Goal: Information Seeking & Learning: Find specific fact

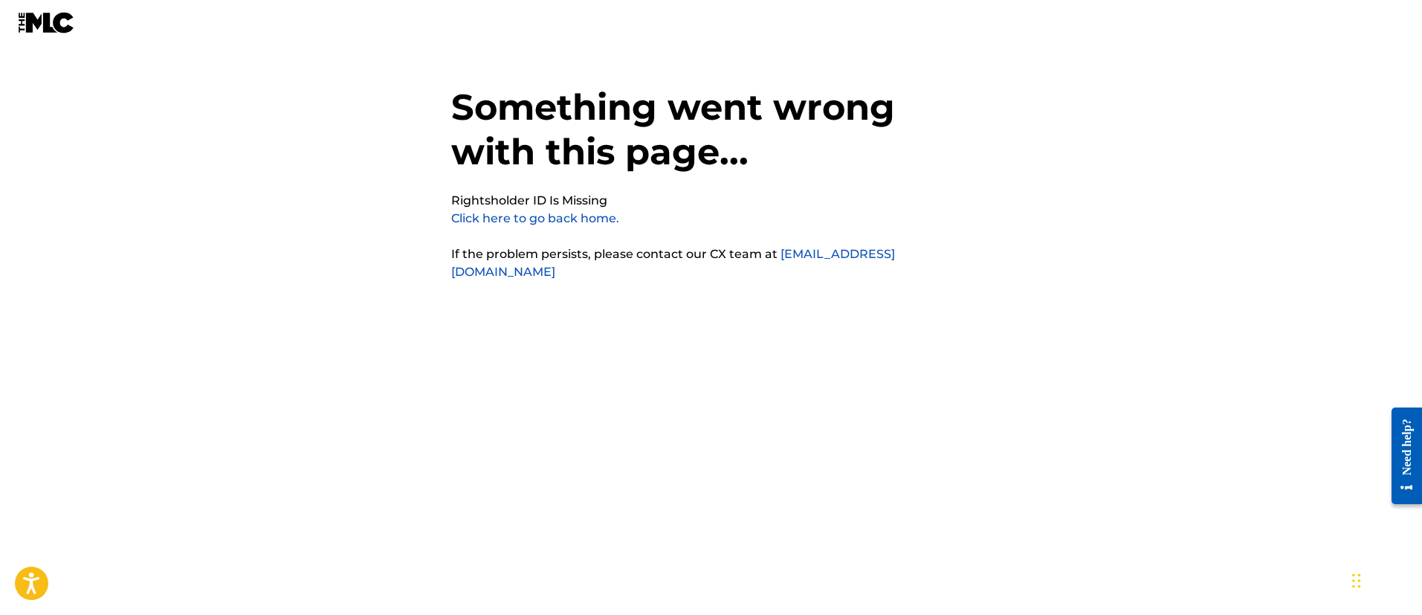
click at [507, 220] on link "Click here to go back home." at bounding box center [535, 218] width 168 height 14
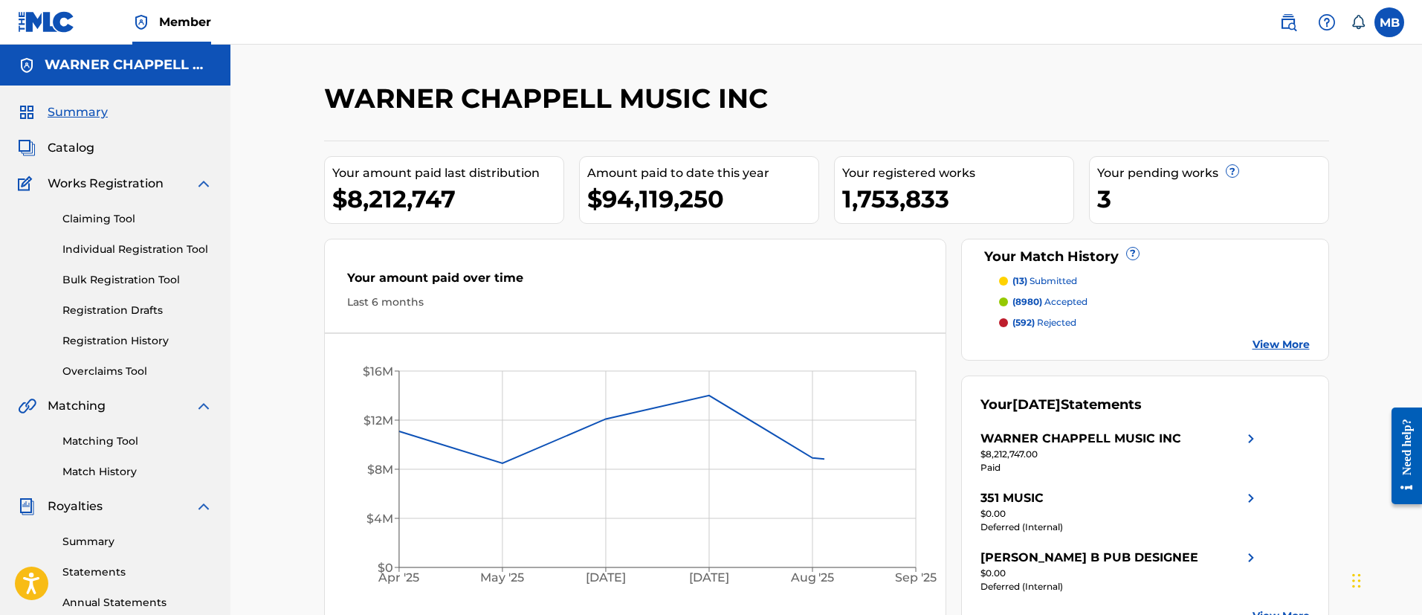
click at [1284, 27] on img at bounding box center [1288, 22] width 18 height 18
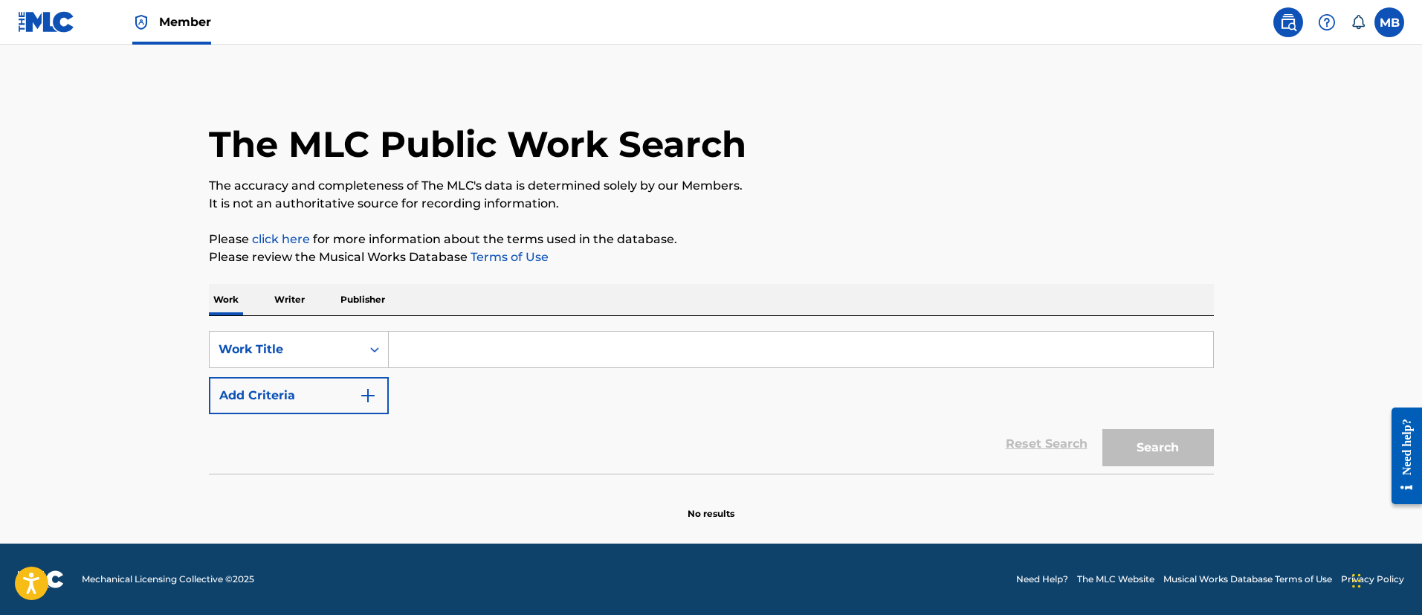
click at [161, 36] on link "Member" at bounding box center [171, 22] width 79 height 44
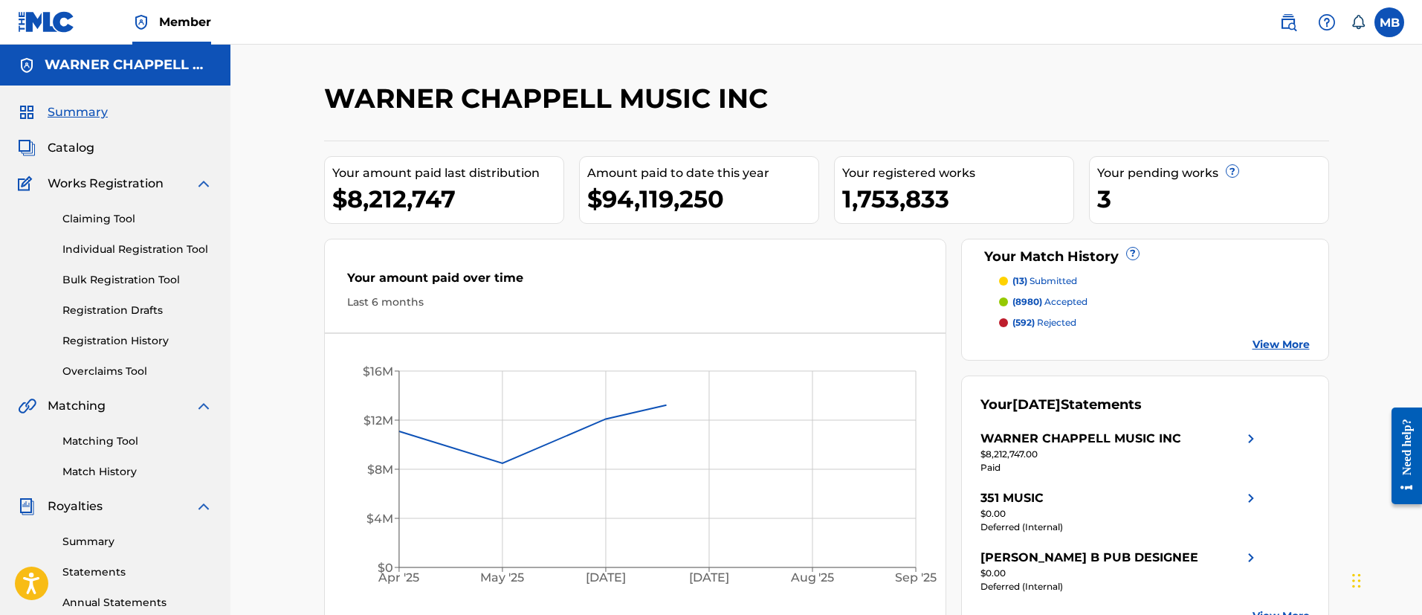
click at [72, 149] on span "Catalog" at bounding box center [71, 148] width 47 height 18
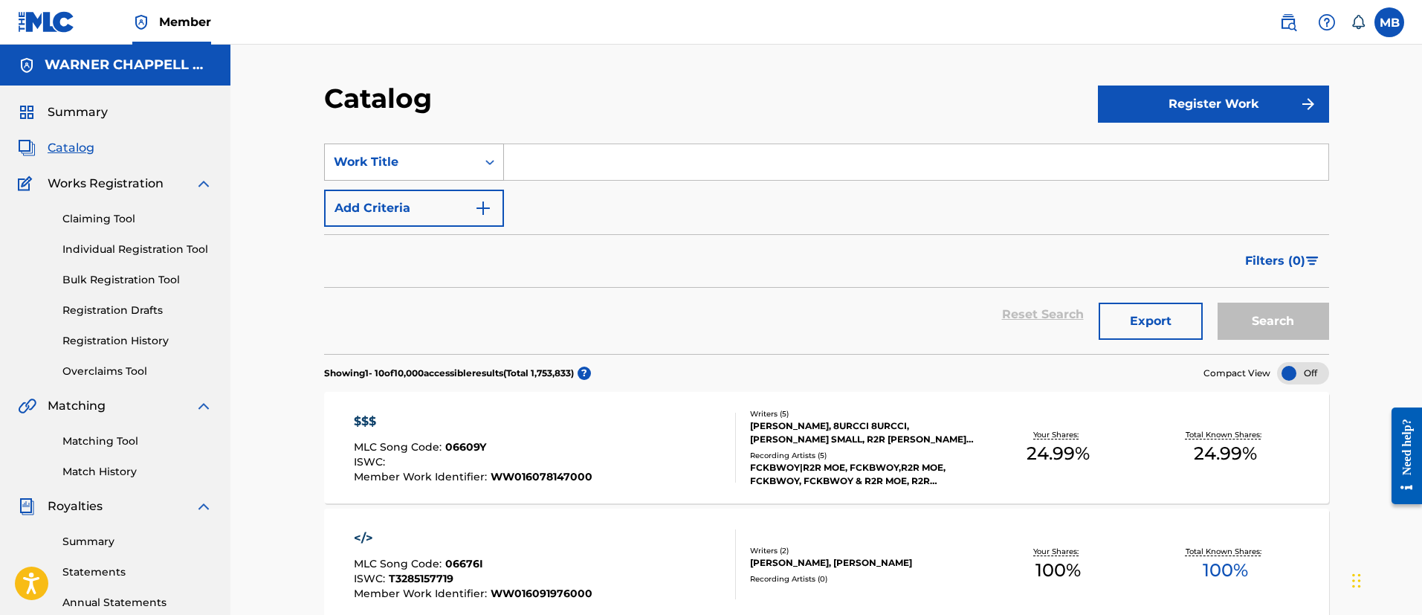
click at [394, 161] on div "Work Title" at bounding box center [401, 162] width 134 height 18
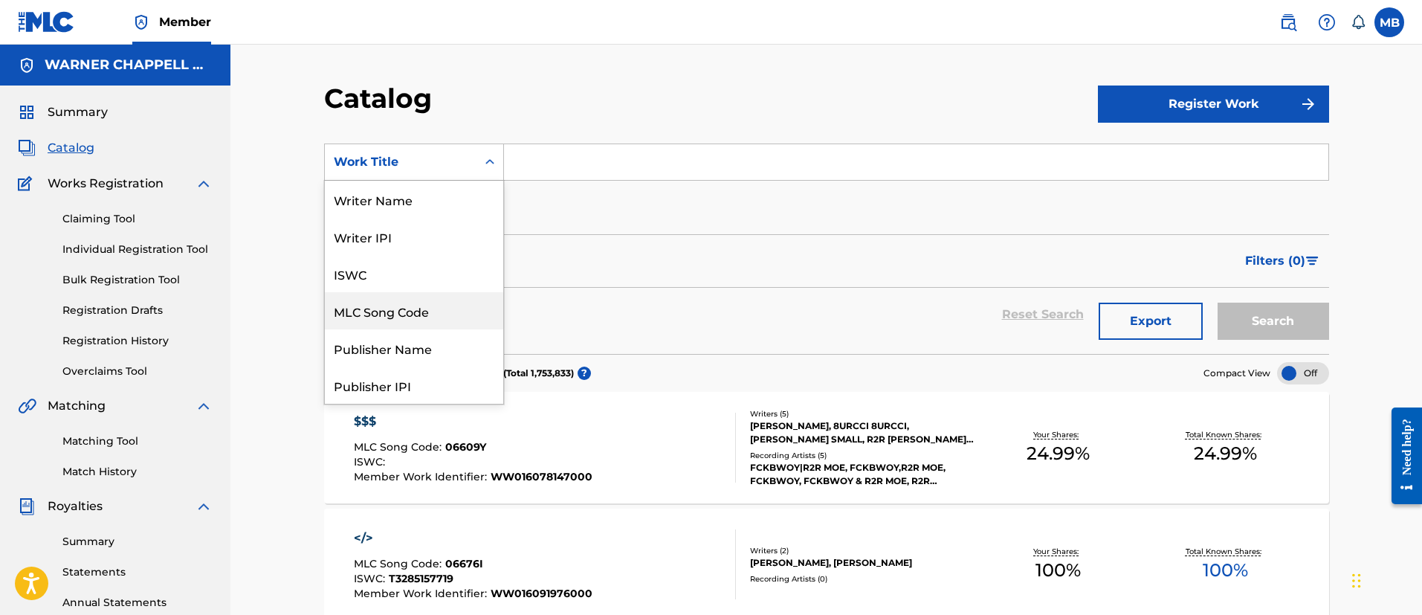
click at [430, 314] on div "MLC Song Code" at bounding box center [414, 310] width 178 height 37
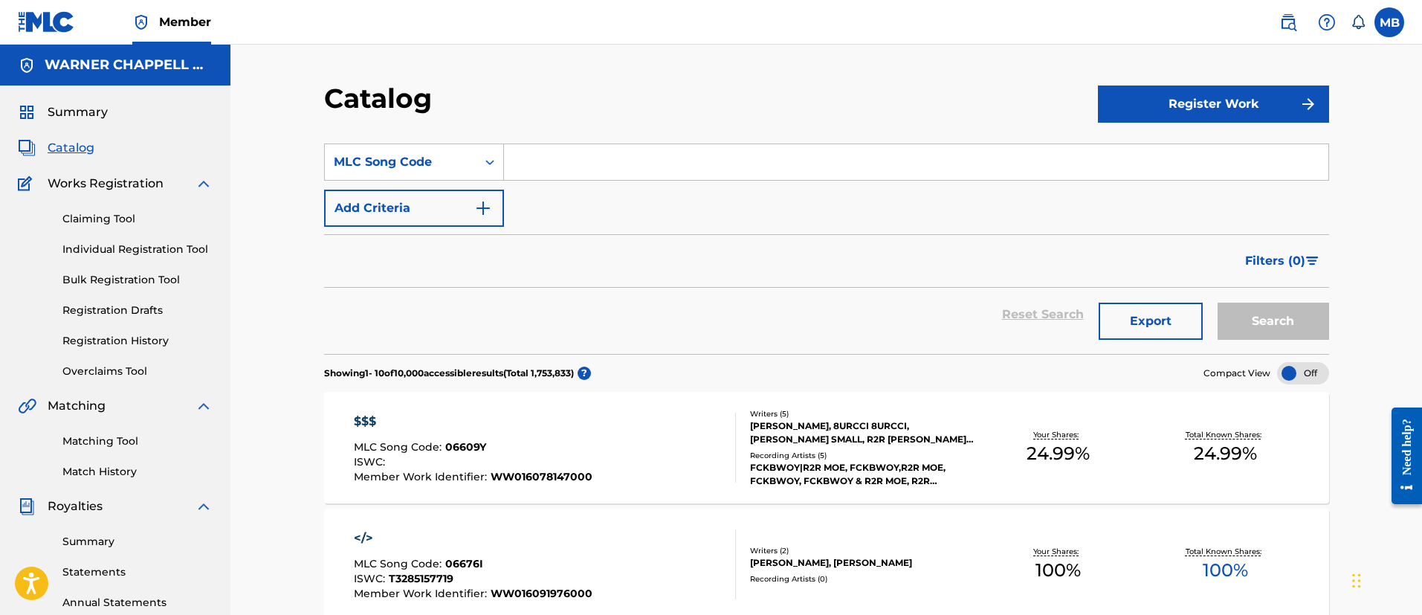
click at [548, 152] on input "Search Form" at bounding box center [916, 162] width 824 height 36
paste input "LE1MSQ"
click at [1217, 302] on button "Search" at bounding box center [1272, 320] width 111 height 37
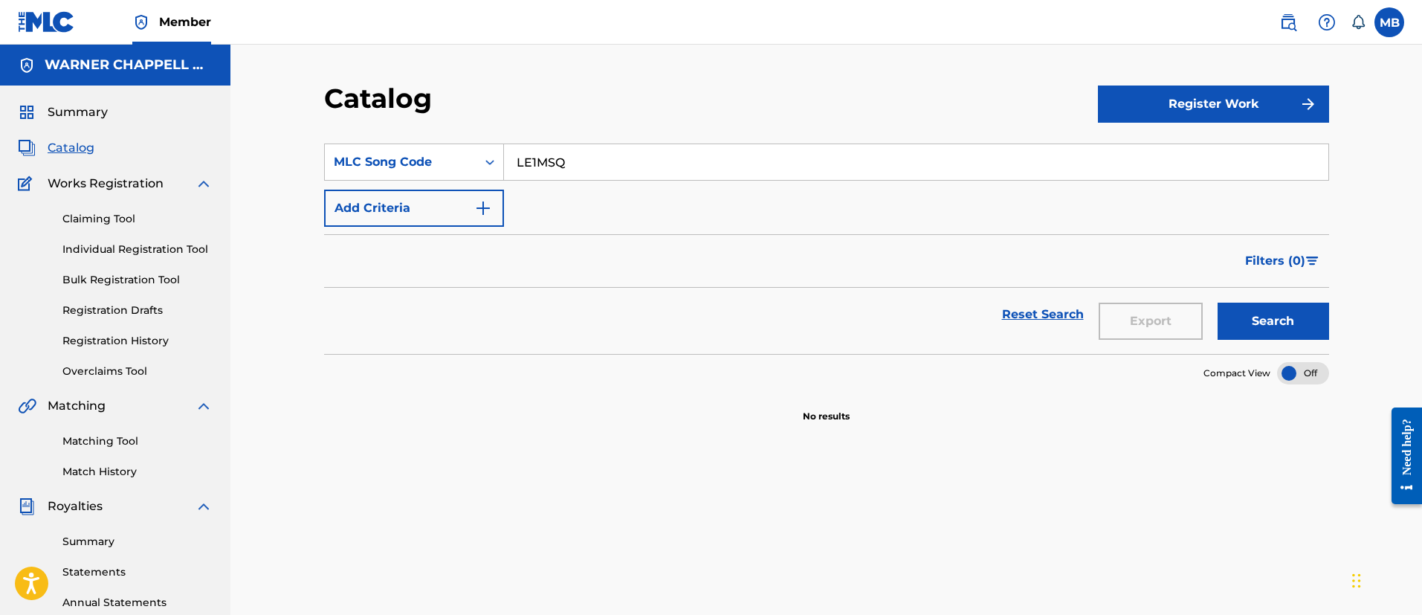
drag, startPoint x: 610, startPoint y: 153, endPoint x: 175, endPoint y: 177, distance: 435.4
click at [181, 177] on main "WARNER CHAPPELL MUSIC INC Summary Catalog Works Registration Claiming Tool Indi…" at bounding box center [711, 448] width 1422 height 806
paste input "9IFL"
type input "LE9IFL"
click at [1217, 302] on button "Search" at bounding box center [1272, 320] width 111 height 37
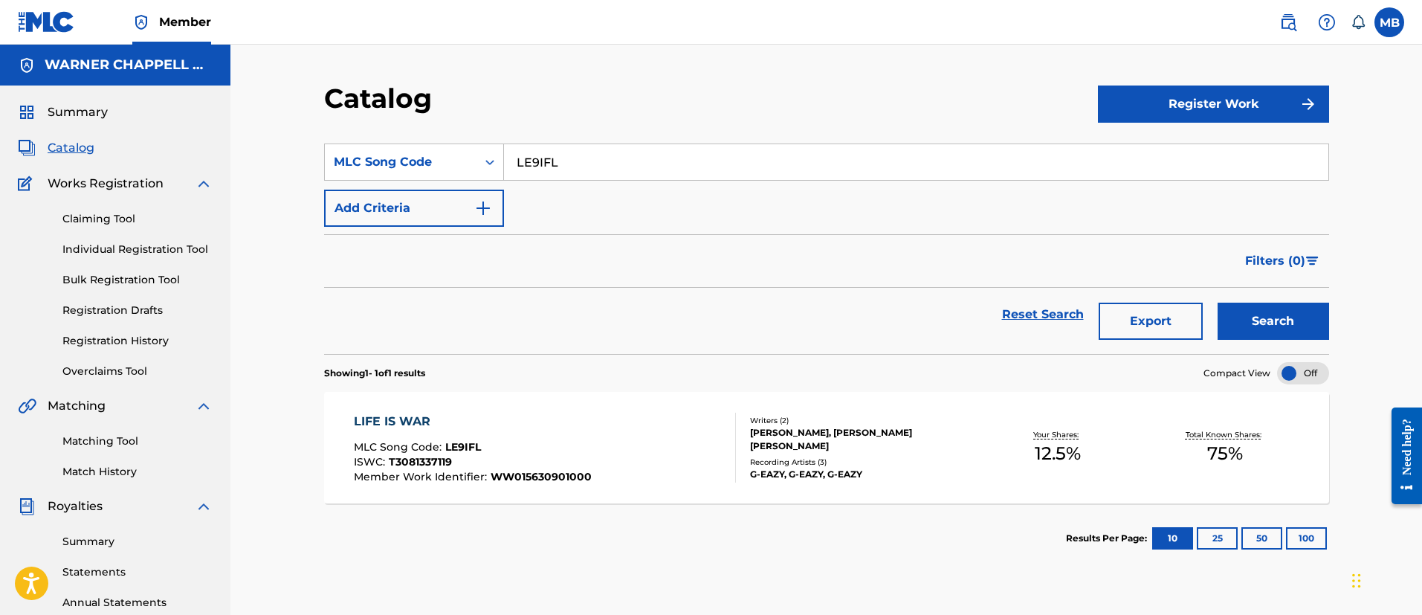
drag, startPoint x: 620, startPoint y: 147, endPoint x: 284, endPoint y: 147, distance: 335.9
click at [285, 147] on div "Catalog Register Work SearchWithCriteriacaa13912-91a3-4280-b9d5-ef7f17e414fa ML…" at bounding box center [825, 448] width 1191 height 806
click at [1295, 16] on img at bounding box center [1288, 22] width 18 height 18
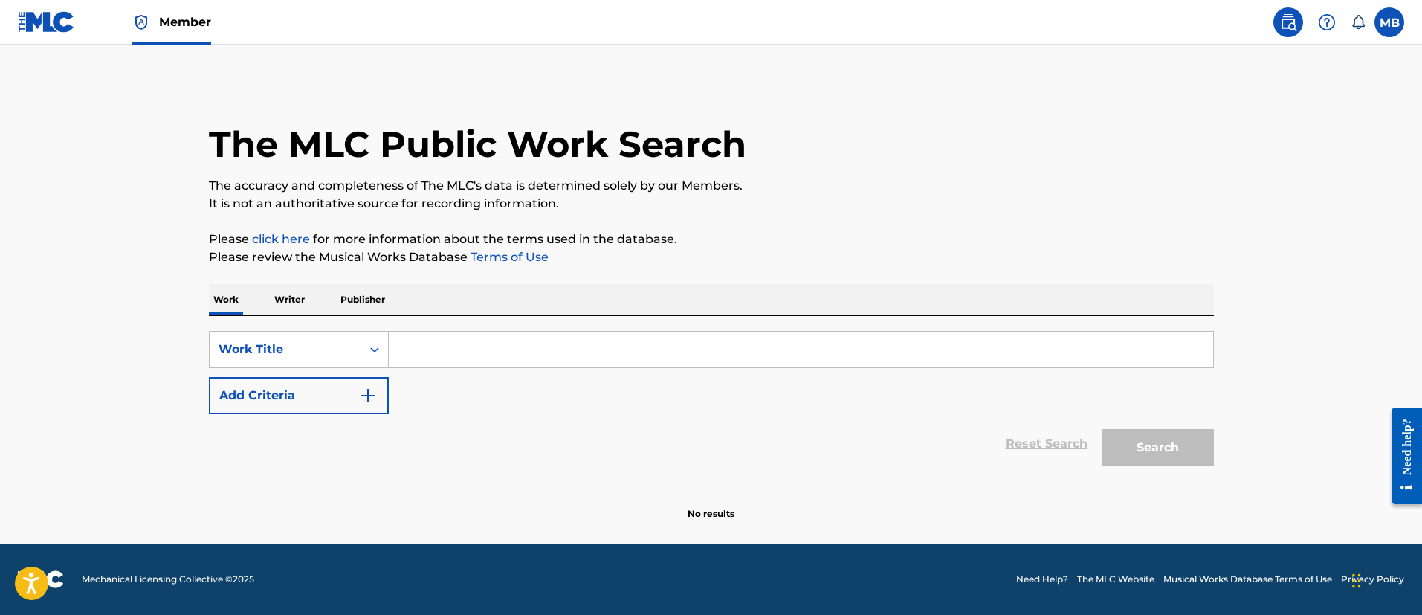
click at [100, 403] on main "The MLC Public Work Search The accuracy and completeness of The MLC's data is d…" at bounding box center [711, 294] width 1422 height 499
click at [196, 370] on div "The MLC Public Work Search The accuracy and completeness of The MLC's data is d…" at bounding box center [711, 301] width 1040 height 438
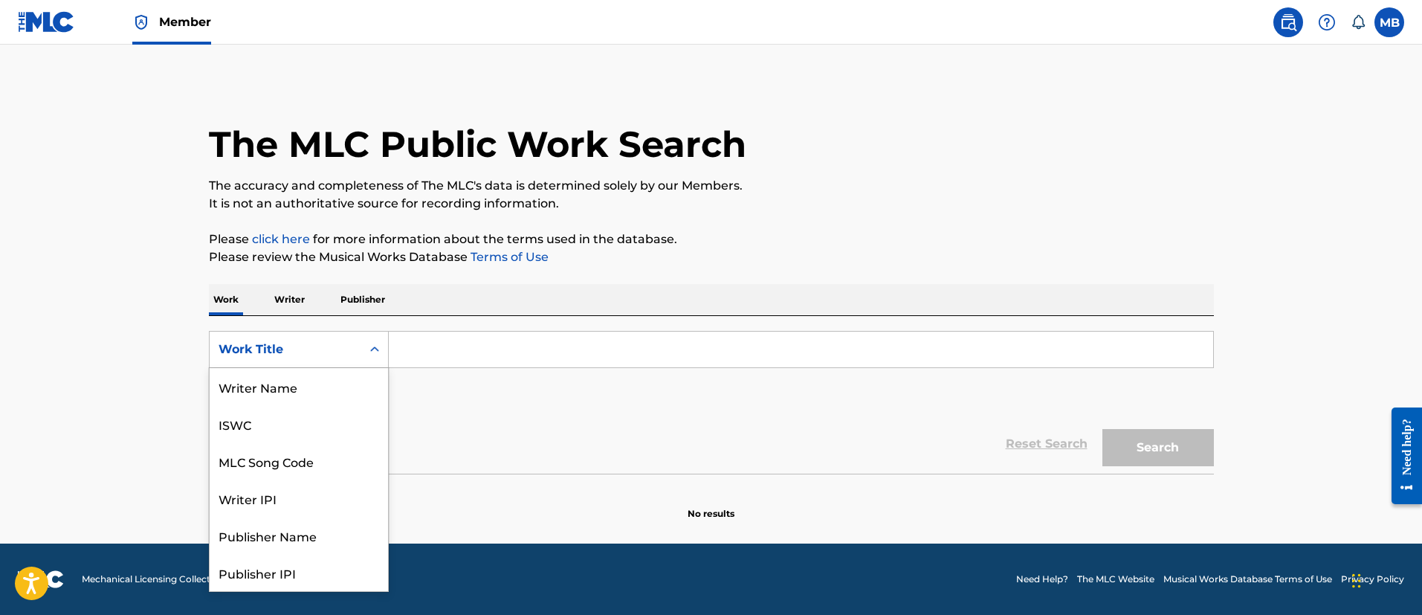
click at [245, 352] on div "Work Title" at bounding box center [285, 349] width 134 height 18
click at [275, 387] on div "MLC Song Code" at bounding box center [299, 386] width 178 height 37
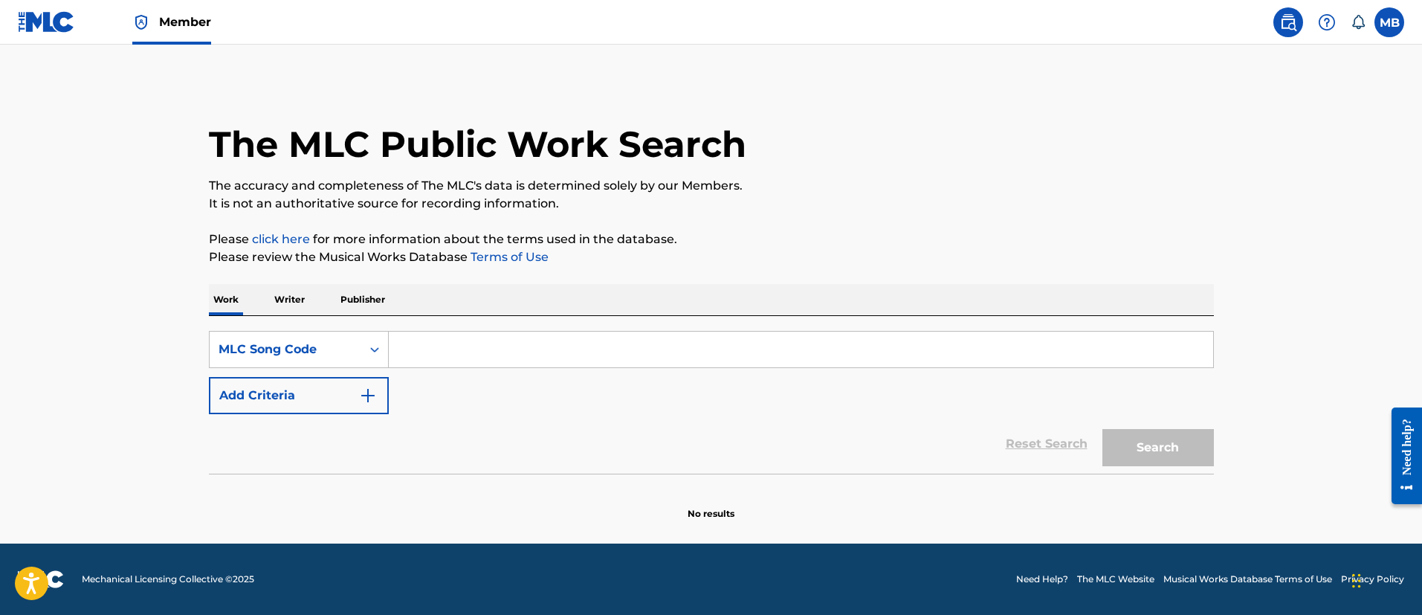
click at [457, 334] on input "Search Form" at bounding box center [801, 349] width 824 height 36
paste input "LE1MSQ"
click at [1102, 429] on button "Search" at bounding box center [1157, 447] width 111 height 37
drag, startPoint x: 567, startPoint y: 365, endPoint x: 179, endPoint y: 343, distance: 388.5
click at [193, 351] on div "The MLC Public Work Search The accuracy and completeness of The MLC's data is d…" at bounding box center [711, 301] width 1040 height 438
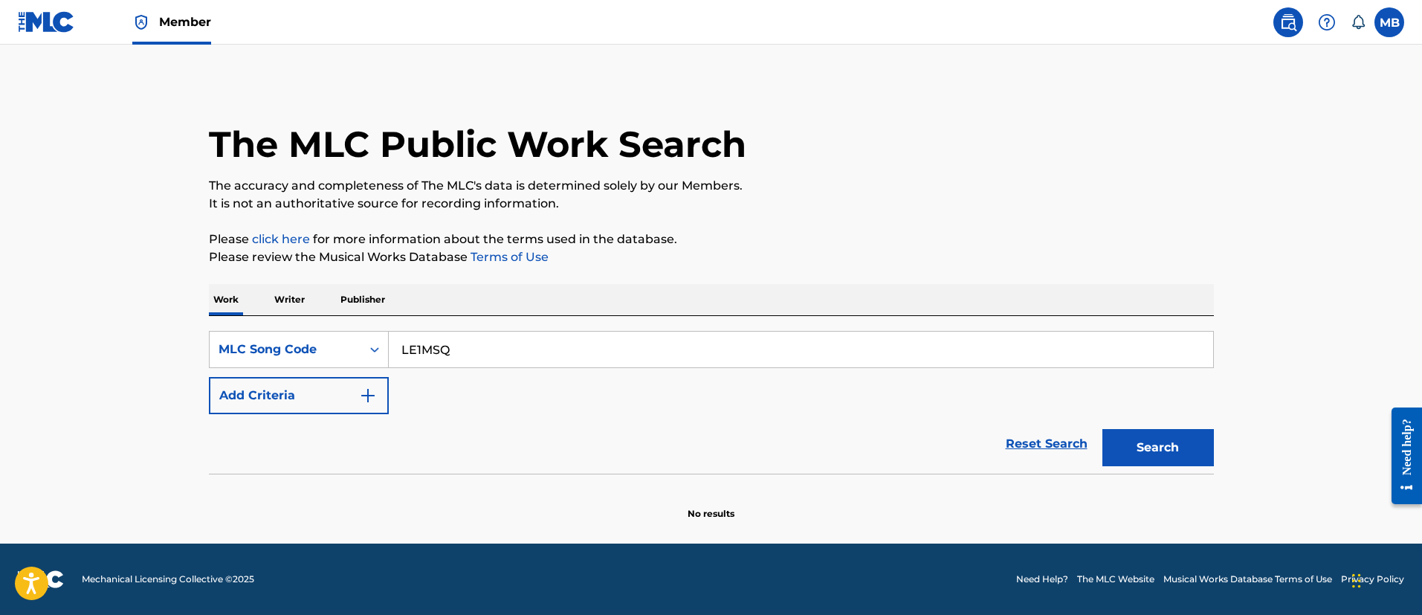
paste input "9IFL"
click at [1102, 429] on button "Search" at bounding box center [1157, 447] width 111 height 37
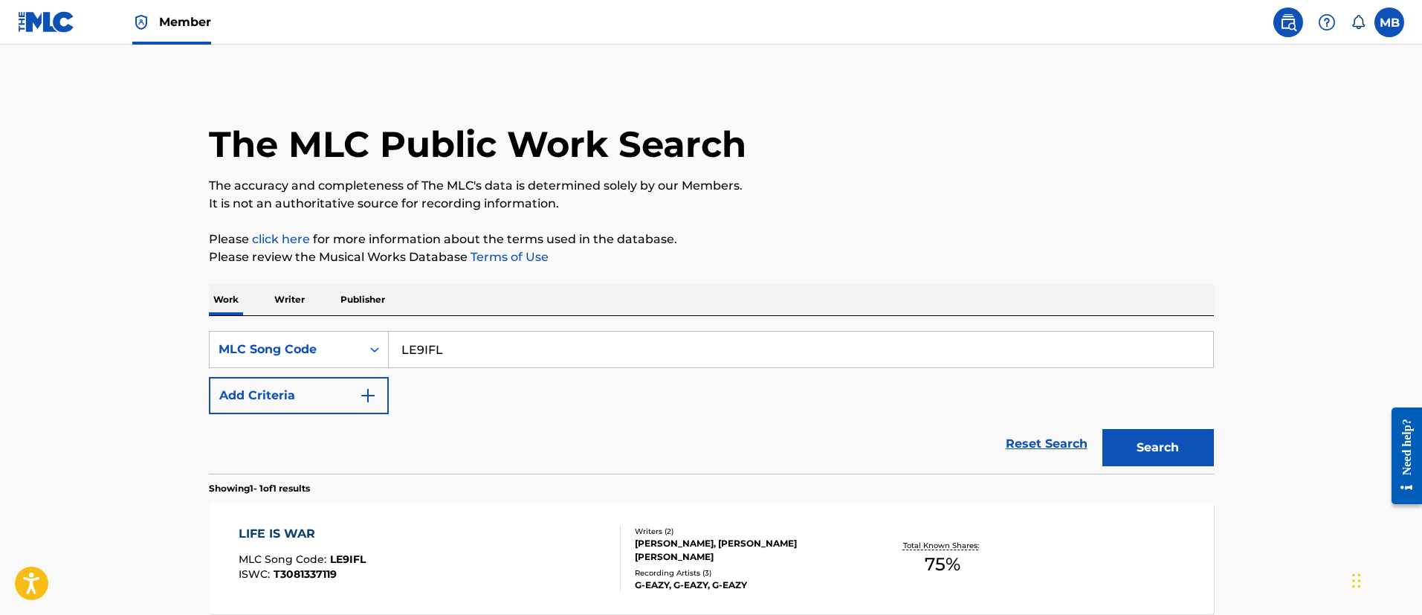
drag, startPoint x: 356, startPoint y: 334, endPoint x: 299, endPoint y: 311, distance: 61.3
click at [320, 324] on div "SearchWithCriteria804524d8-31d9-44ce-8f5f-3860c87ab4bc MLC Song Code LE9IFL Add…" at bounding box center [711, 395] width 1005 height 158
paste input "VB415P"
type input "VB415P"
click at [1102, 429] on button "Search" at bounding box center [1157, 447] width 111 height 37
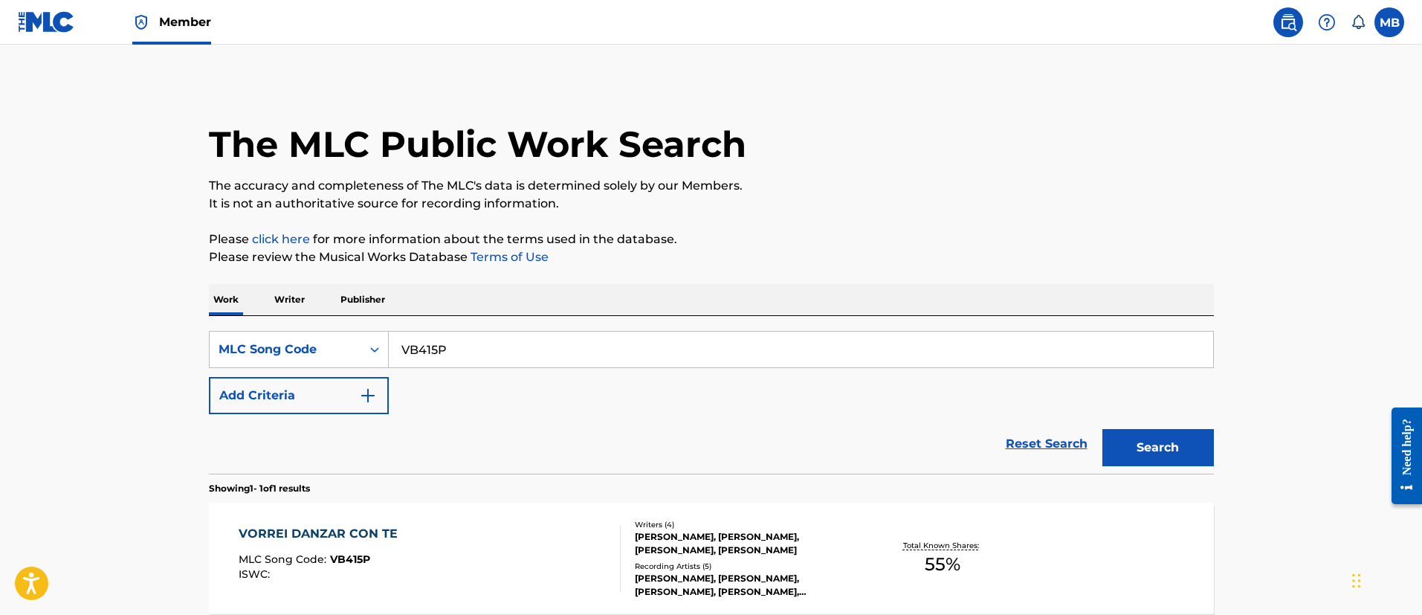
click at [196, 20] on span "Member" at bounding box center [185, 21] width 52 height 17
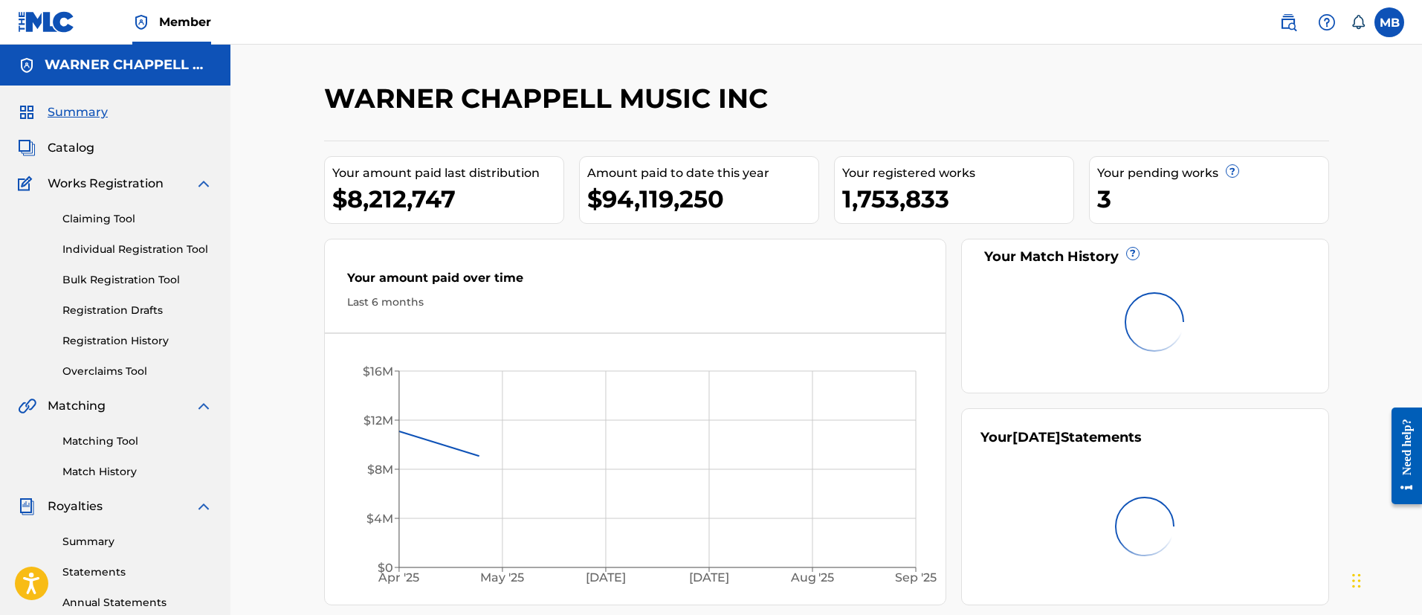
click at [94, 152] on div "Catalog" at bounding box center [115, 148] width 195 height 18
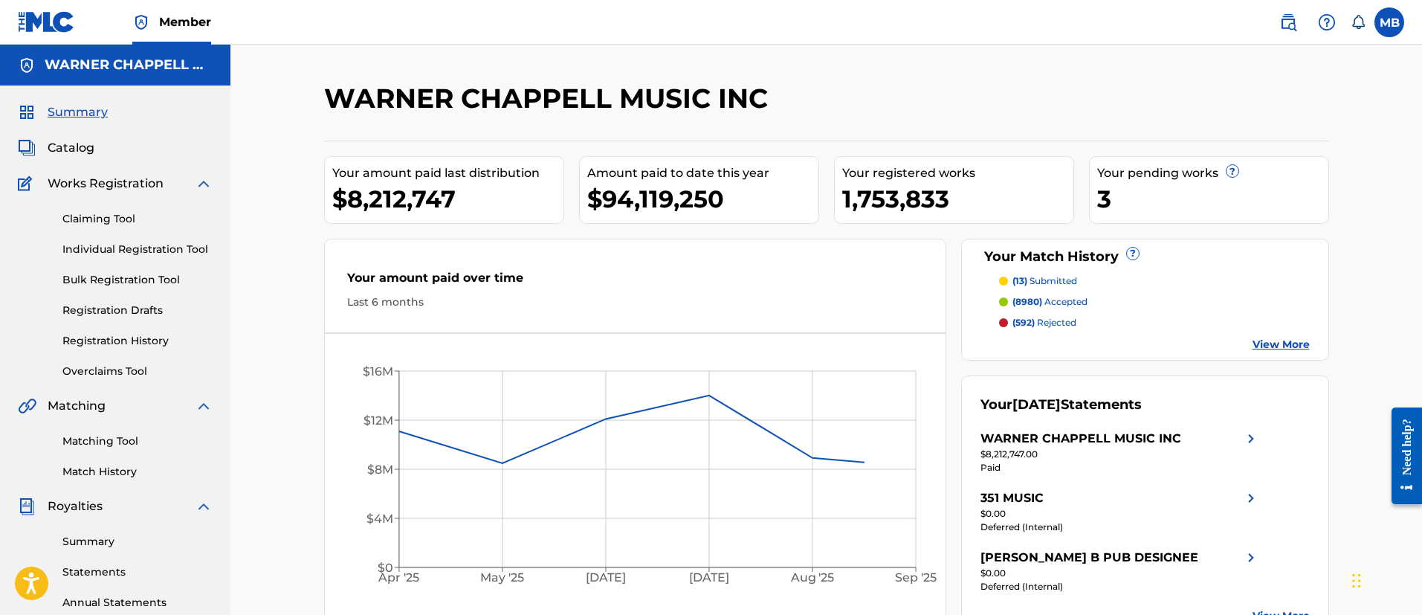
click at [85, 146] on span "Catalog" at bounding box center [71, 148] width 47 height 18
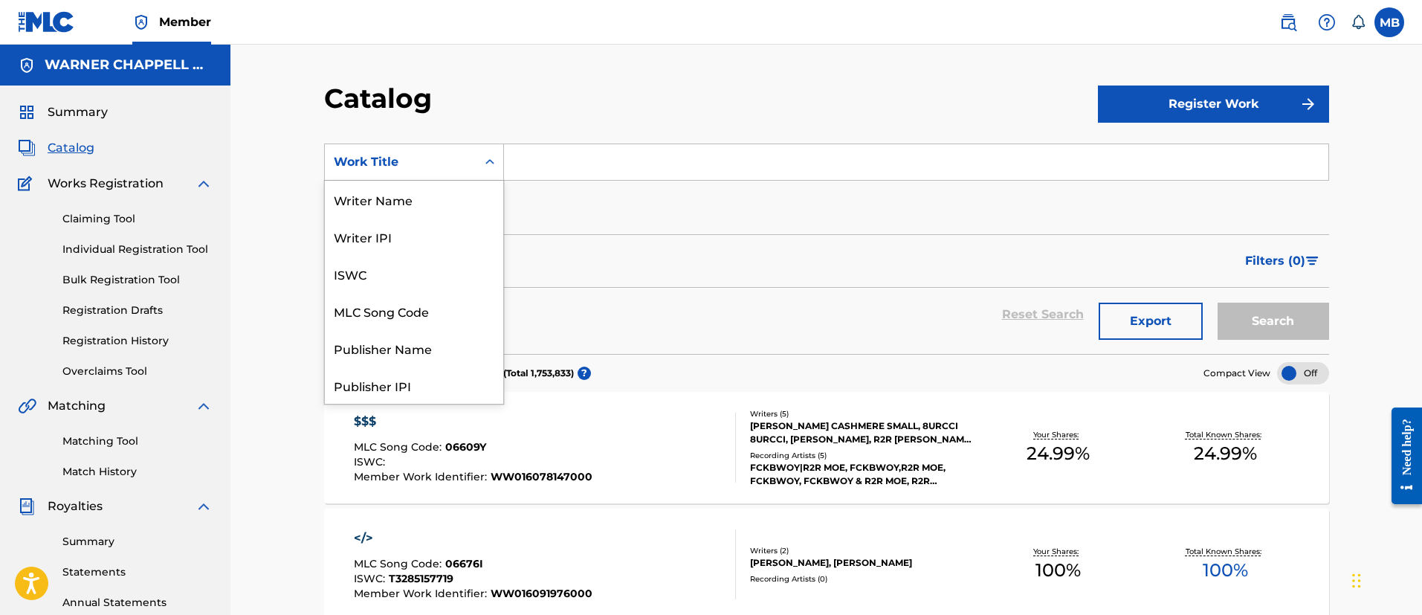
click at [342, 155] on div "Work Title" at bounding box center [401, 162] width 134 height 18
click at [397, 311] on div "MLC Song Code" at bounding box center [414, 310] width 178 height 37
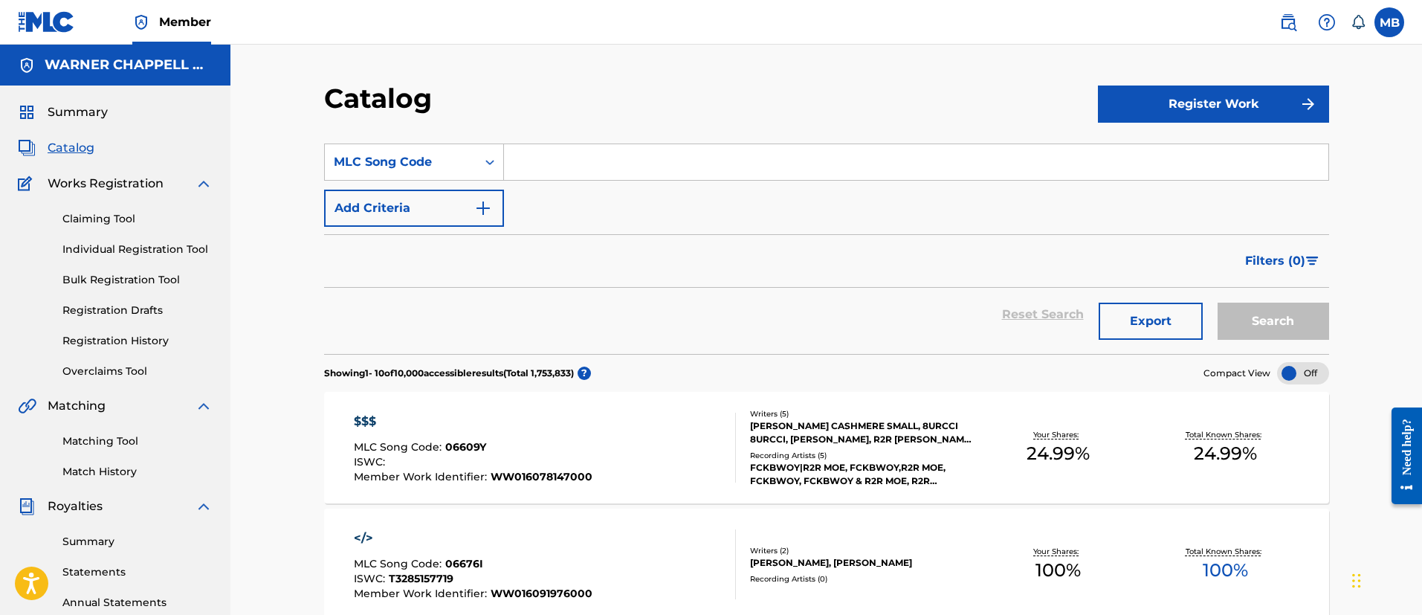
click at [566, 179] on input "Search Form" at bounding box center [916, 162] width 824 height 36
paste input "VB415P"
type input "VB415P"
click at [1217, 302] on button "Search" at bounding box center [1272, 320] width 111 height 37
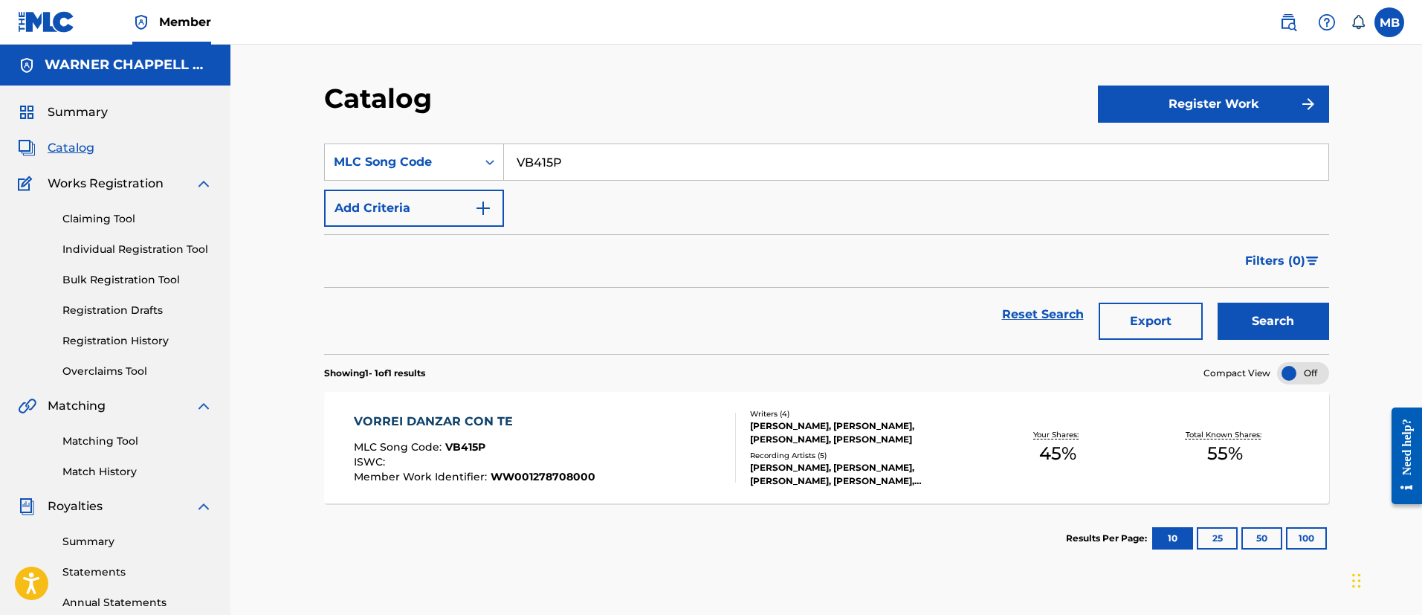
click at [633, 425] on div "VORREI DANZAR CON TE MLC Song Code : VB415P ISWC : Member Work Identifier : WW0…" at bounding box center [545, 447] width 382 height 70
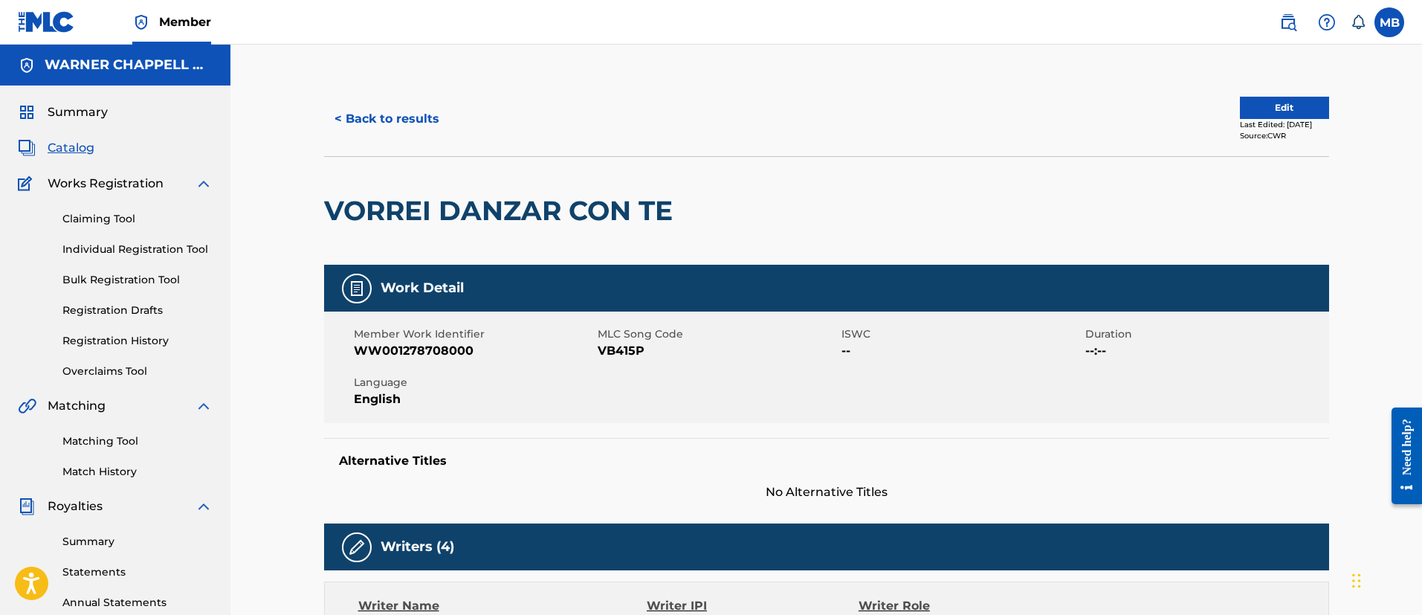
click at [439, 350] on span "WW001278708000" at bounding box center [474, 351] width 240 height 18
copy span "WW001278708000"
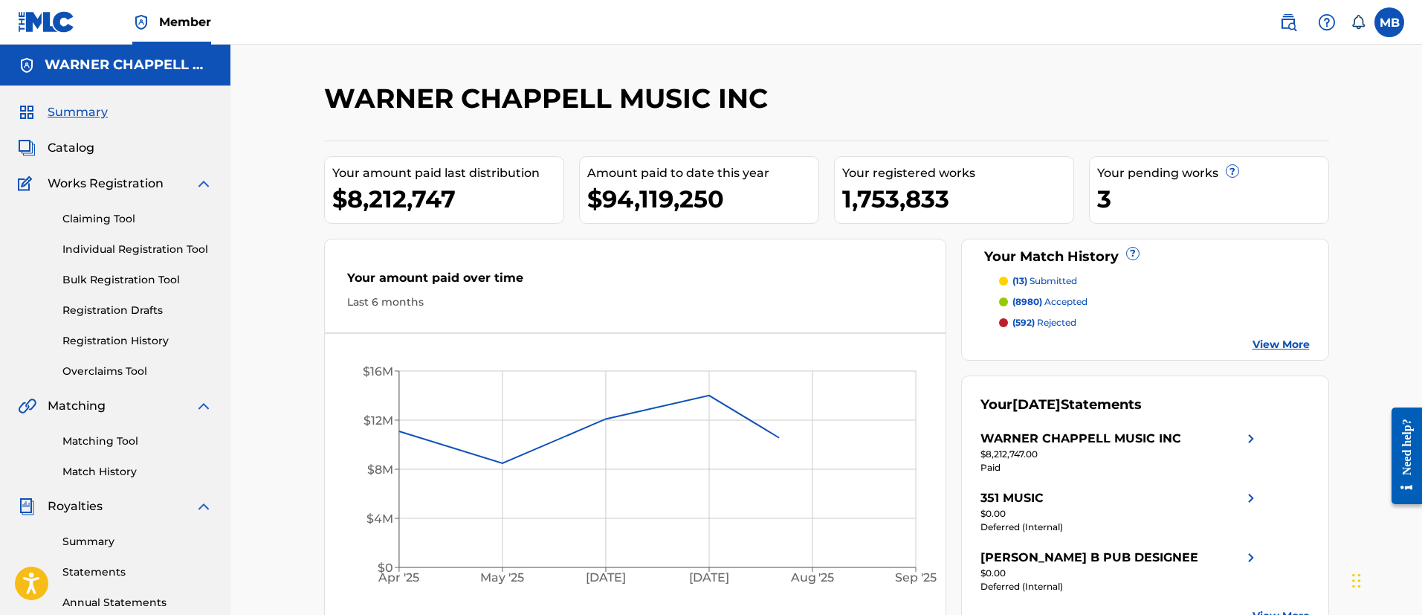
click at [76, 143] on span "Catalog" at bounding box center [71, 148] width 47 height 18
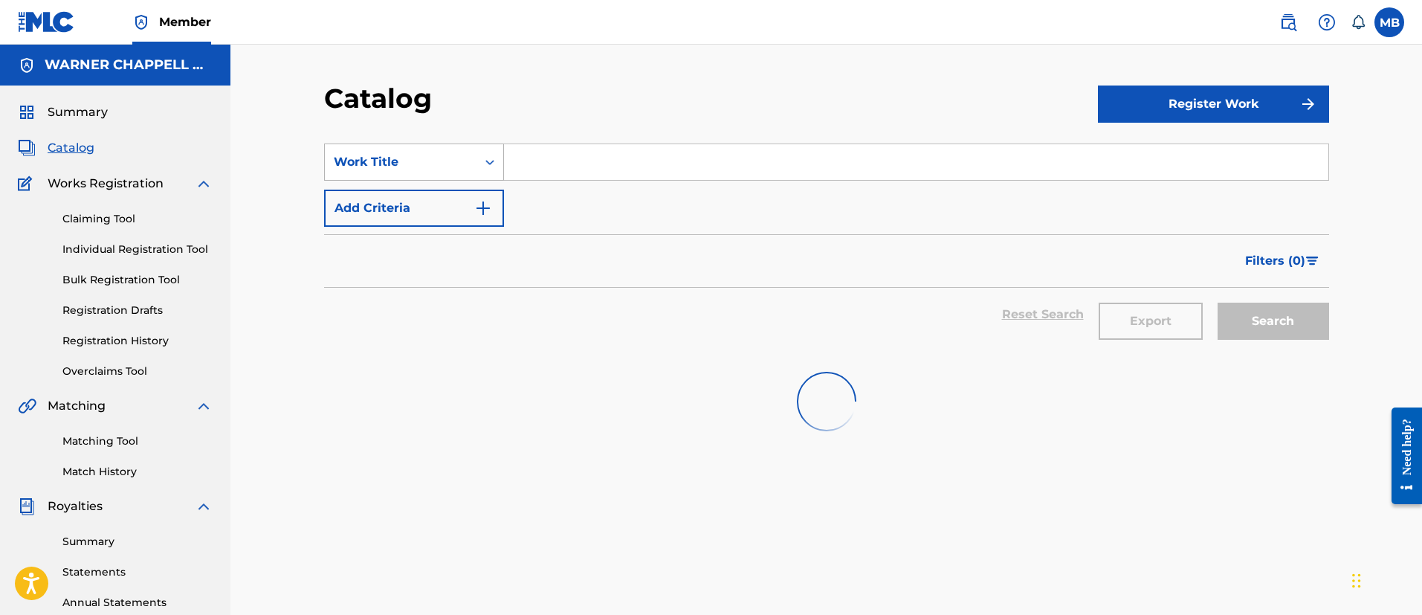
click at [401, 157] on div "Work Title" at bounding box center [401, 162] width 134 height 18
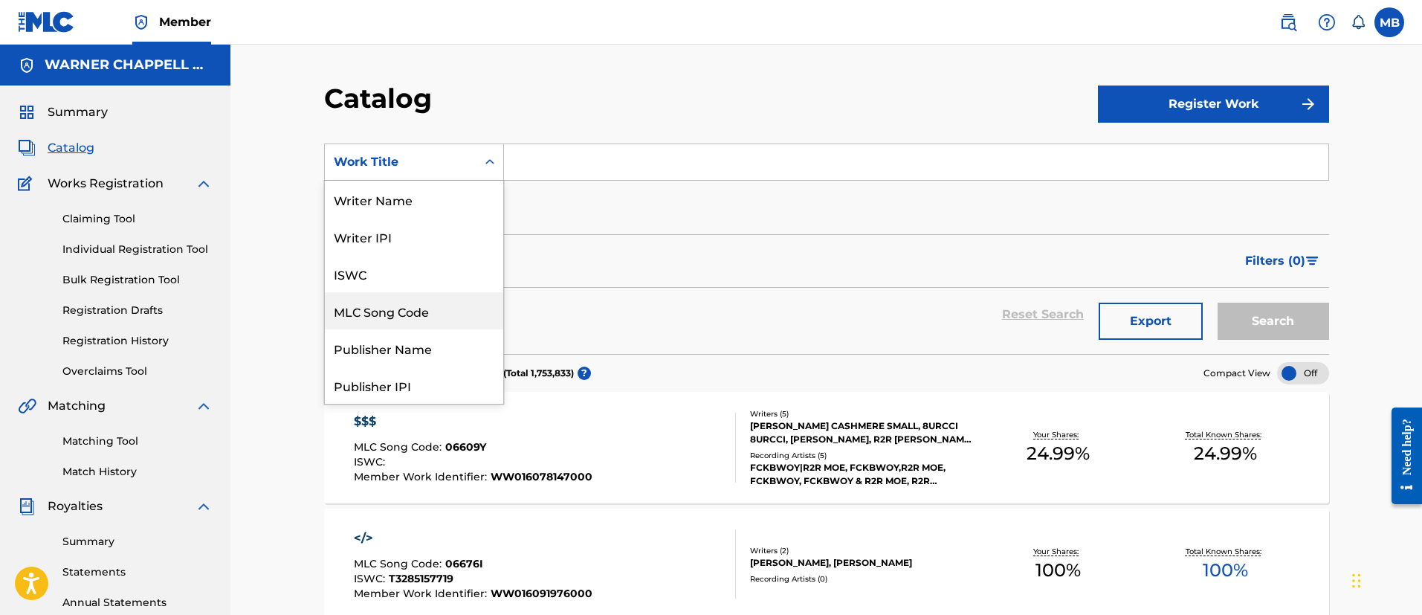
click at [398, 302] on div "MLC Song Code" at bounding box center [414, 310] width 178 height 37
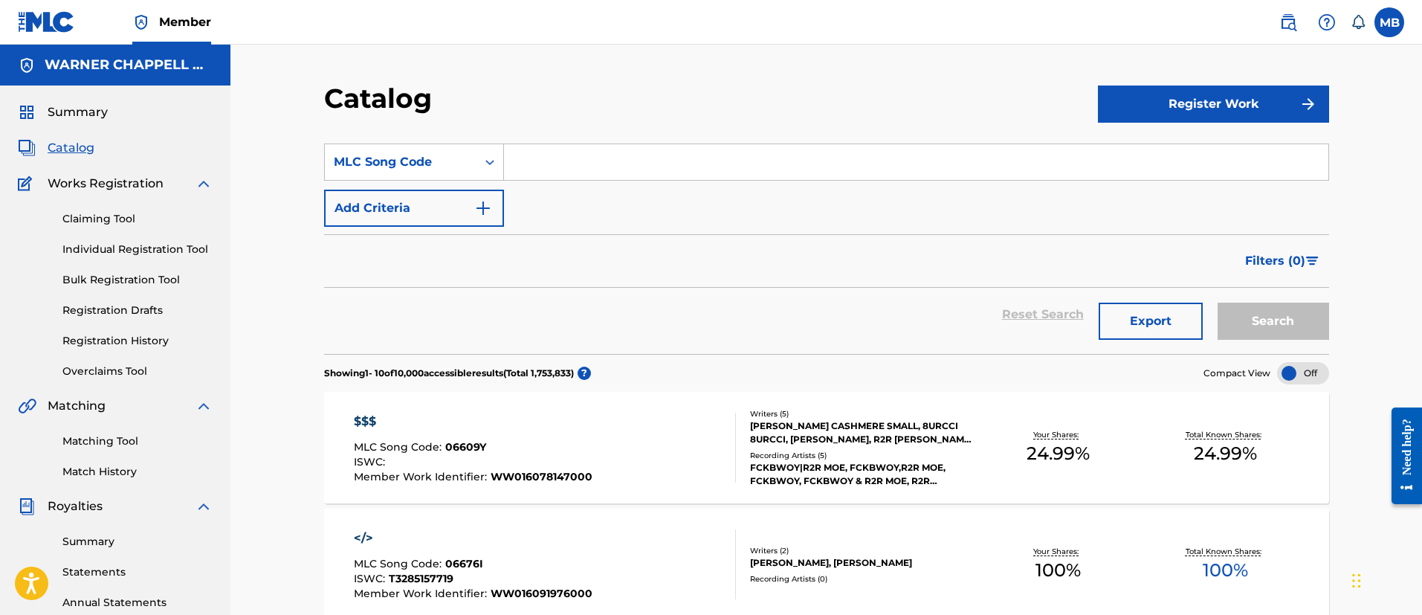
click at [559, 185] on div "SearchWithCriteria8d9f48f2-4619-4167-86a6-100bdaaf5d00 MLC Song Code Add Criter…" at bounding box center [826, 184] width 1005 height 83
click at [563, 179] on input "Search Form" at bounding box center [916, 162] width 824 height 36
paste input "LVB4MF"
type input "LVB4MF"
click at [1217, 302] on button "Search" at bounding box center [1272, 320] width 111 height 37
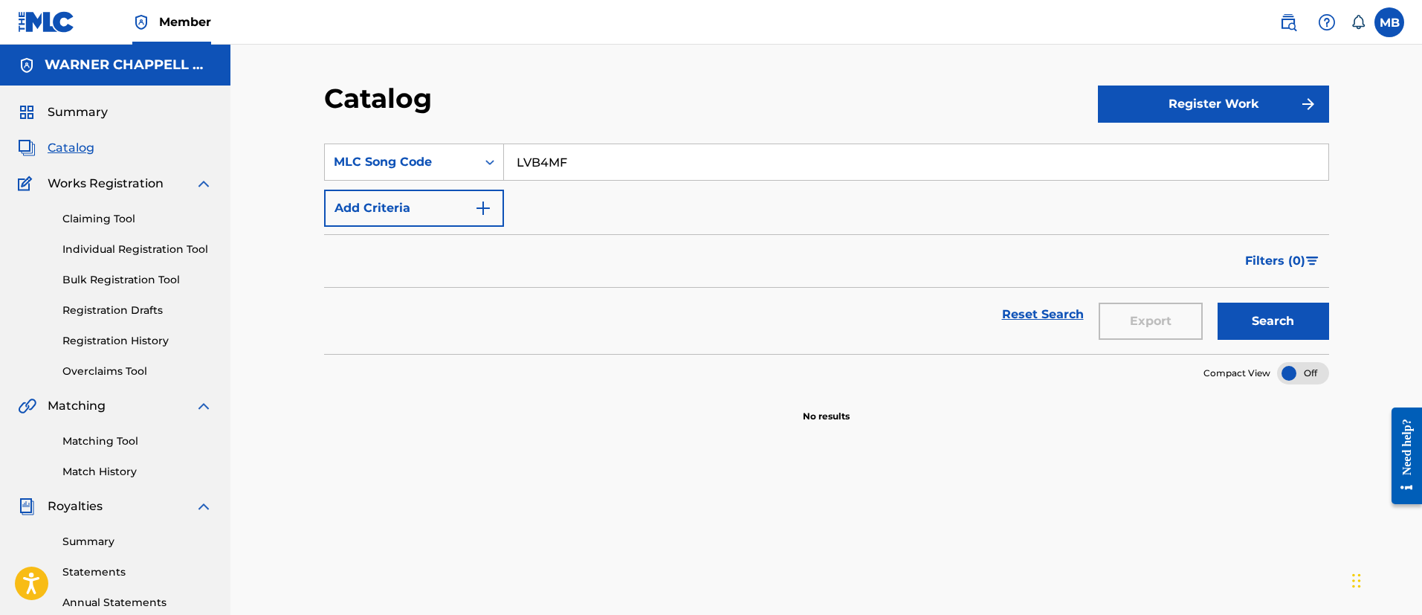
click at [1304, 13] on span at bounding box center [1319, 22] width 92 height 30
click at [1292, 14] on img at bounding box center [1288, 22] width 18 height 18
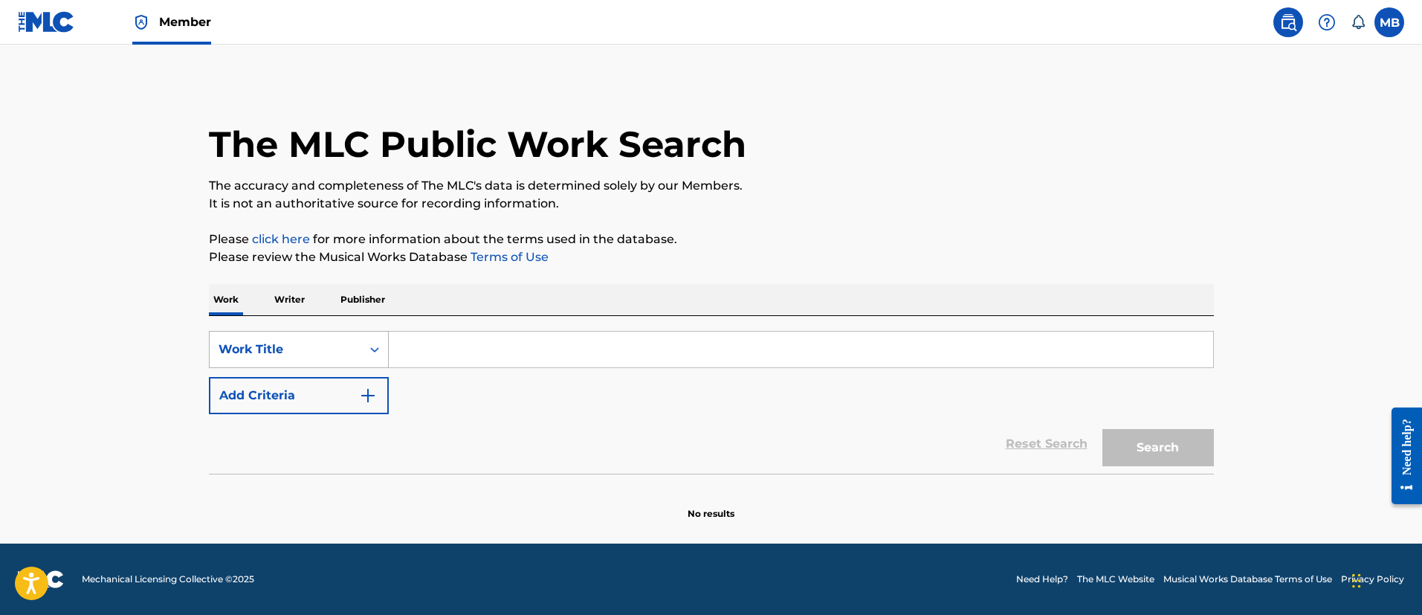
click at [289, 350] on div "Work Title" at bounding box center [285, 349] width 134 height 18
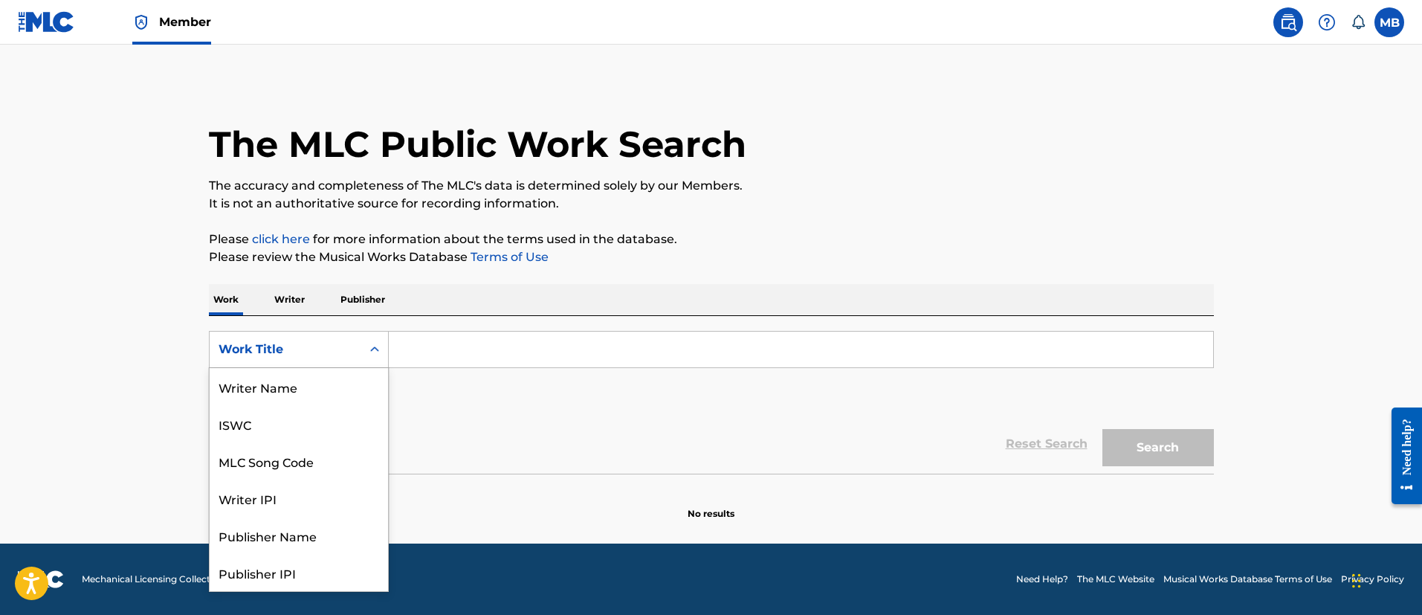
scroll to position [74, 0]
click at [292, 398] on div "MLC Song Code" at bounding box center [299, 386] width 178 height 37
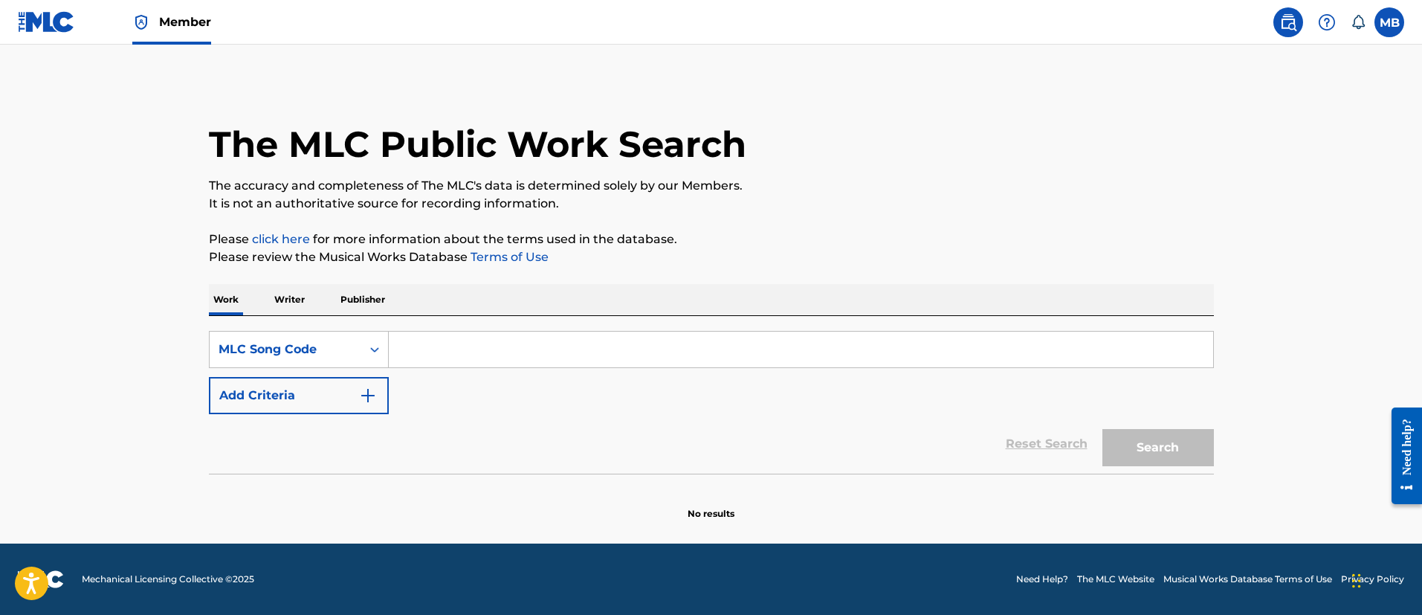
click at [457, 324] on div "SearchWithCriteriad112aa2c-03b8-42bc-b79b-dfd0ca6d87bf MLC Song Code Add Criter…" at bounding box center [711, 395] width 1005 height 158
click at [471, 354] on input "Search Form" at bounding box center [801, 349] width 824 height 36
paste input "LVB4MF"
type input "LVB4MF"
click at [1102, 429] on button "Search" at bounding box center [1157, 447] width 111 height 37
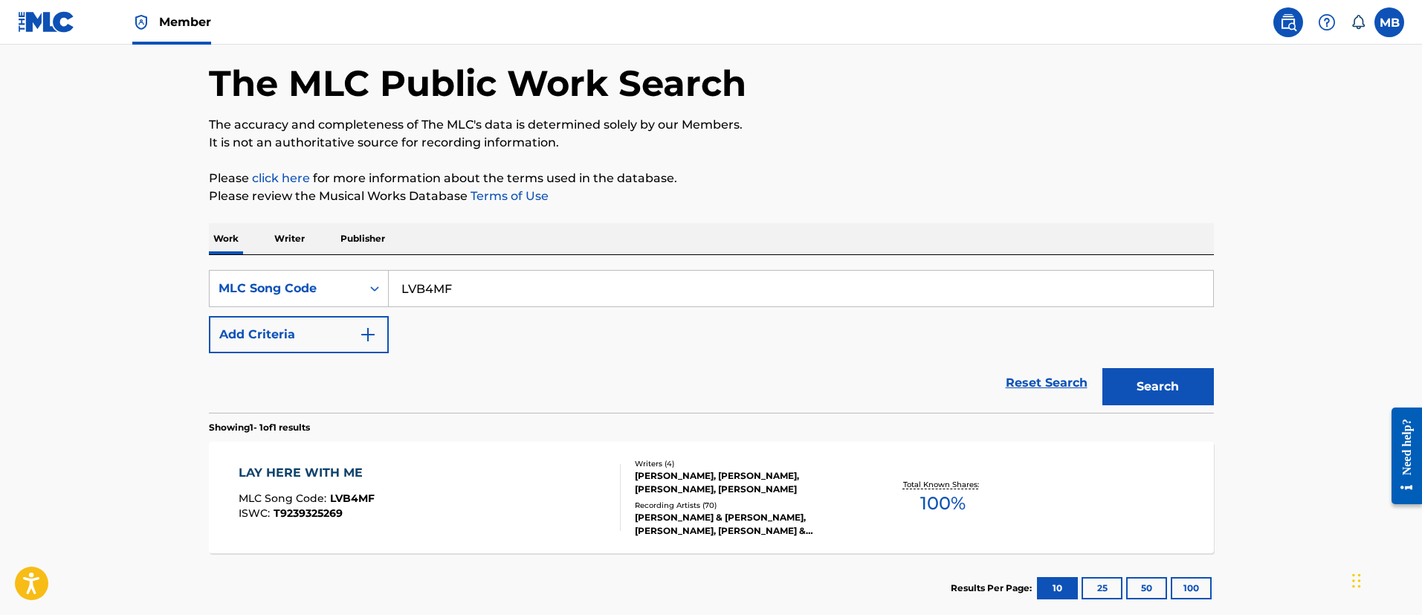
scroll to position [148, 0]
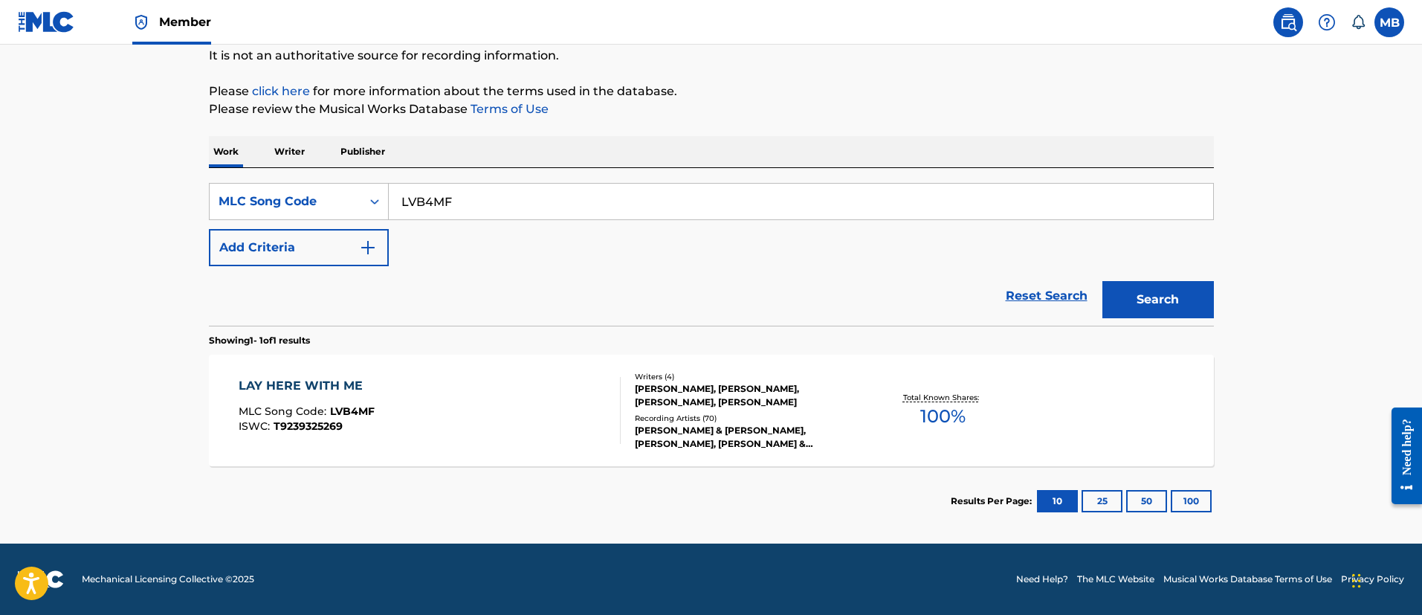
click at [478, 420] on div "LAY HERE WITH ME MLC Song Code : LVB4MF ISWC : T9239325269" at bounding box center [430, 410] width 382 height 67
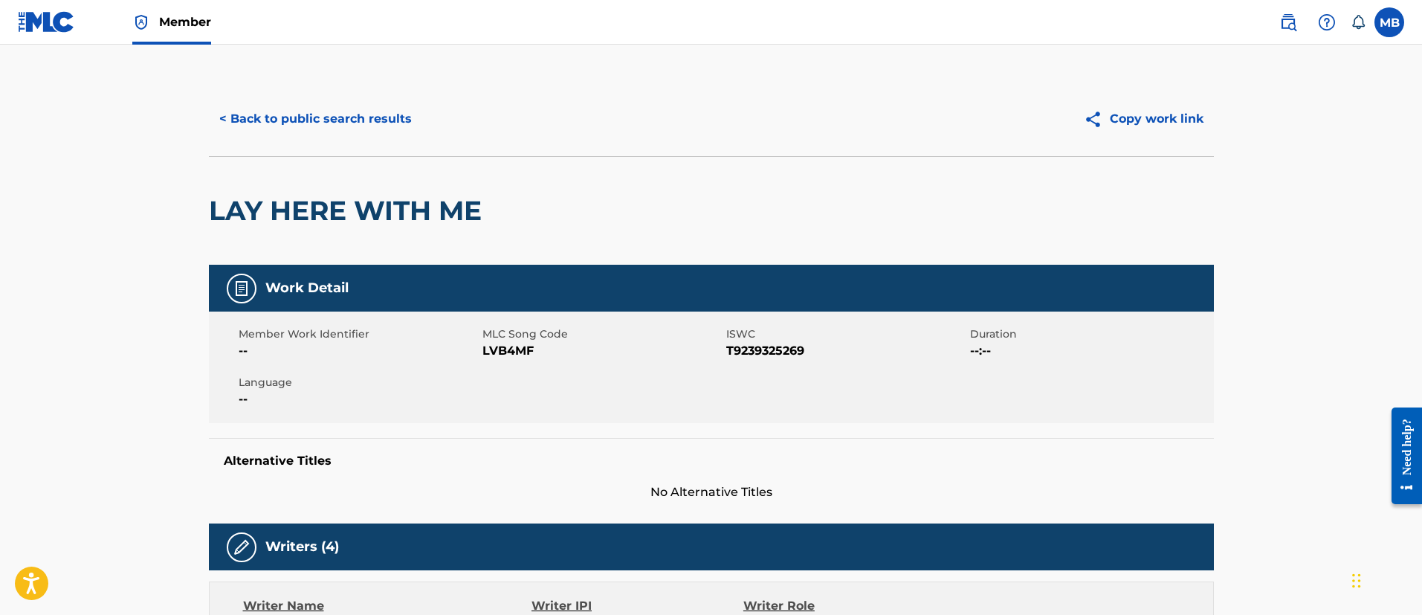
click at [319, 116] on button "< Back to public search results" at bounding box center [315, 118] width 213 height 37
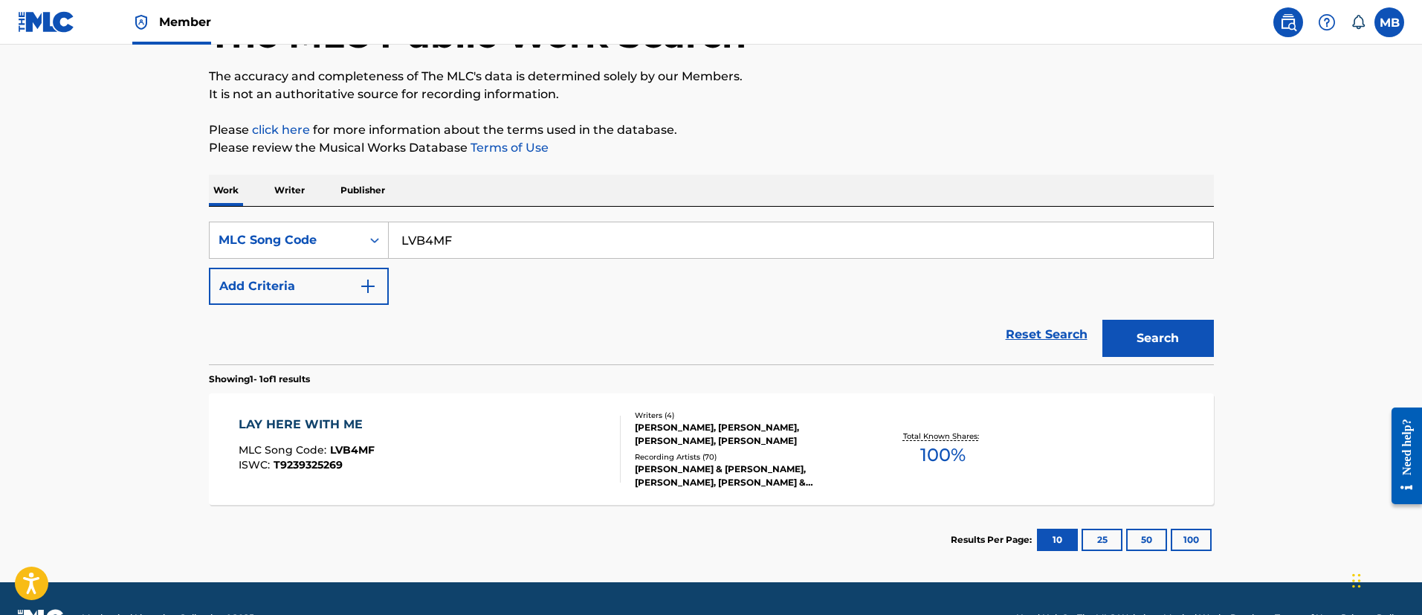
drag, startPoint x: 476, startPoint y: 248, endPoint x: 163, endPoint y: 227, distance: 313.6
click at [167, 227] on main "The MLC Public Work Search The accuracy and completeness of The MLC's data is d…" at bounding box center [711, 258] width 1422 height 647
paste input "MG823S"
type input "MG823S"
click at [1102, 320] on button "Search" at bounding box center [1157, 338] width 111 height 37
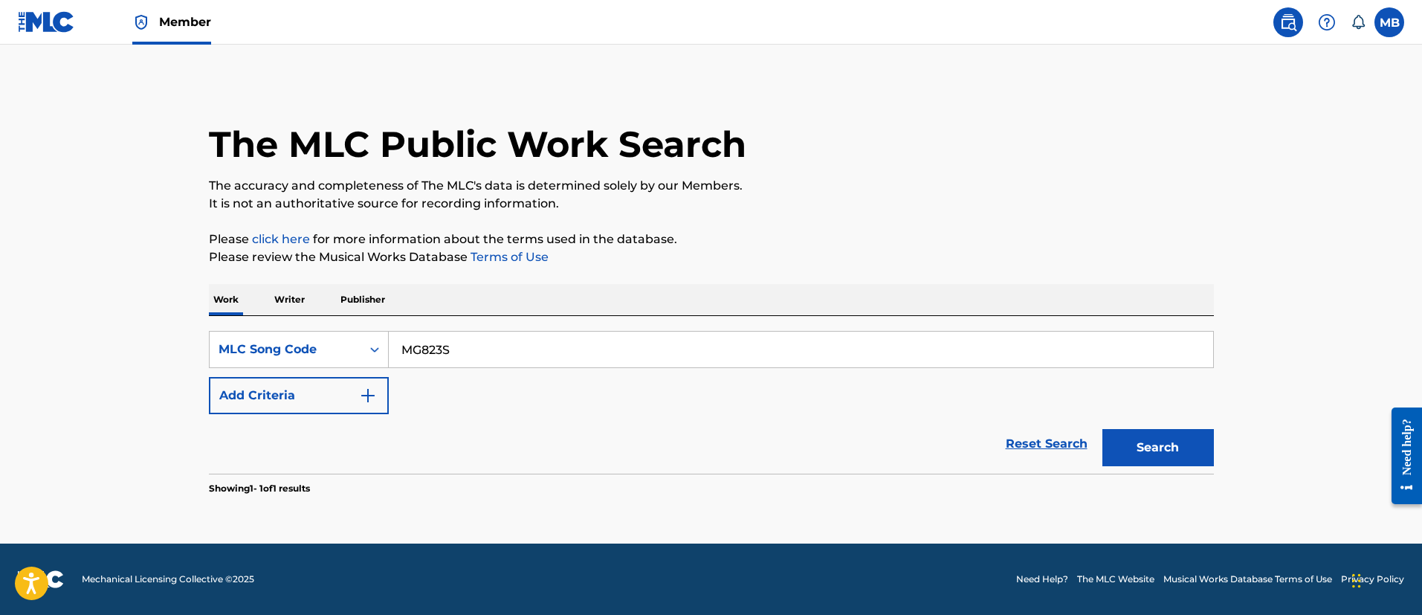
scroll to position [0, 0]
click at [1181, 450] on button "Search" at bounding box center [1157, 447] width 111 height 37
click at [186, 22] on span "Member" at bounding box center [185, 21] width 52 height 17
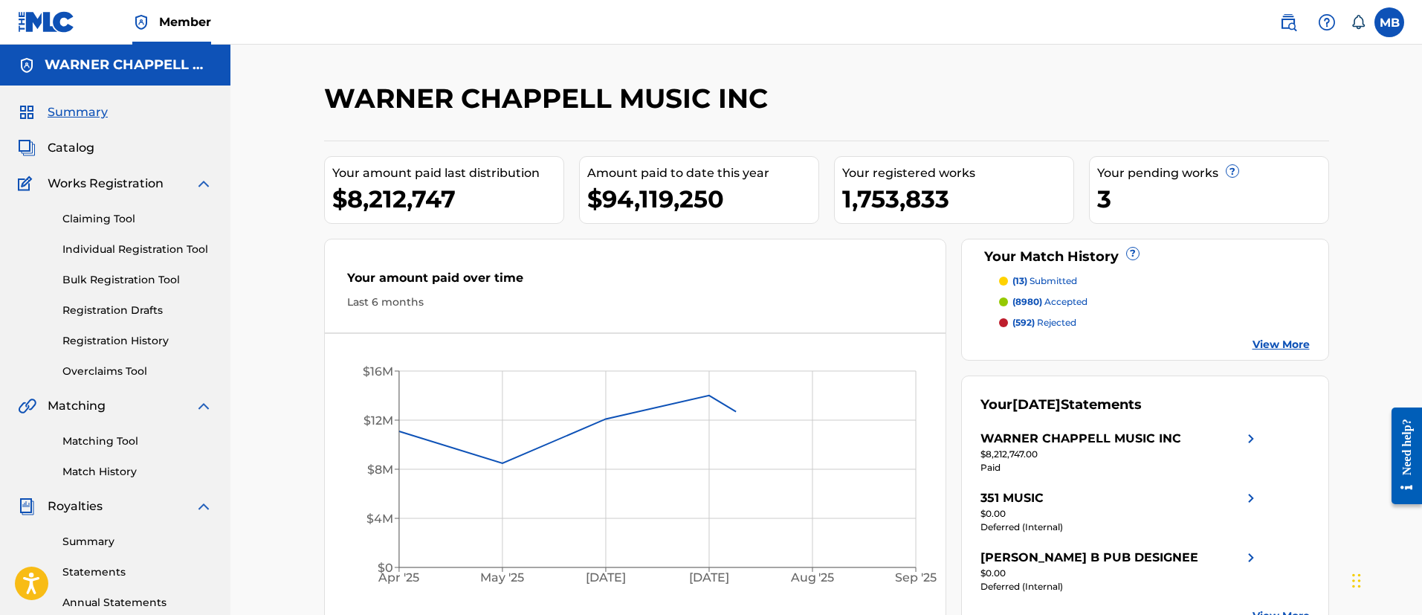
click at [62, 142] on span "Catalog" at bounding box center [71, 148] width 47 height 18
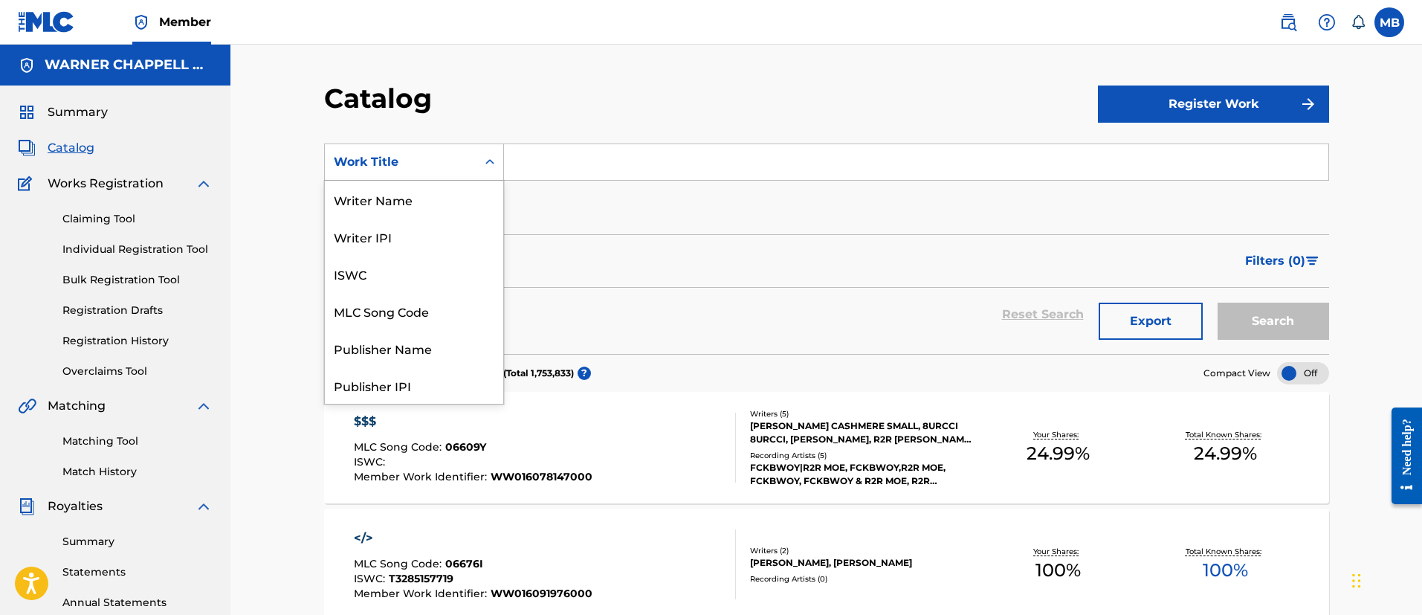
click at [435, 170] on div "Work Title" at bounding box center [401, 162] width 134 height 18
click at [422, 314] on div "MLC Song Code" at bounding box center [414, 310] width 178 height 37
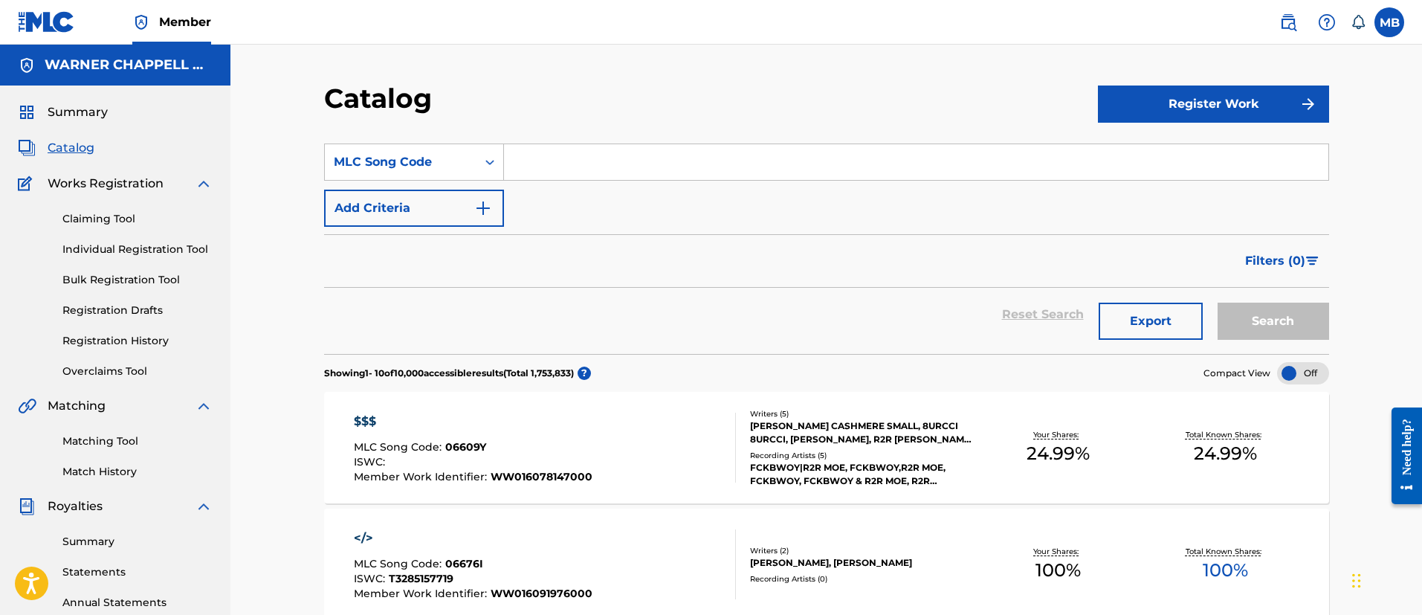
click at [592, 187] on div "SearchWithCriteria5601e56b-b60d-4e75-bb09-62d8dfa85dc0 MLC Song Code Add Criter…" at bounding box center [826, 184] width 1005 height 83
click at [601, 147] on input "Search Form" at bounding box center [916, 162] width 824 height 36
paste input "MG823S"
click at [1217, 302] on button "Search" at bounding box center [1272, 320] width 111 height 37
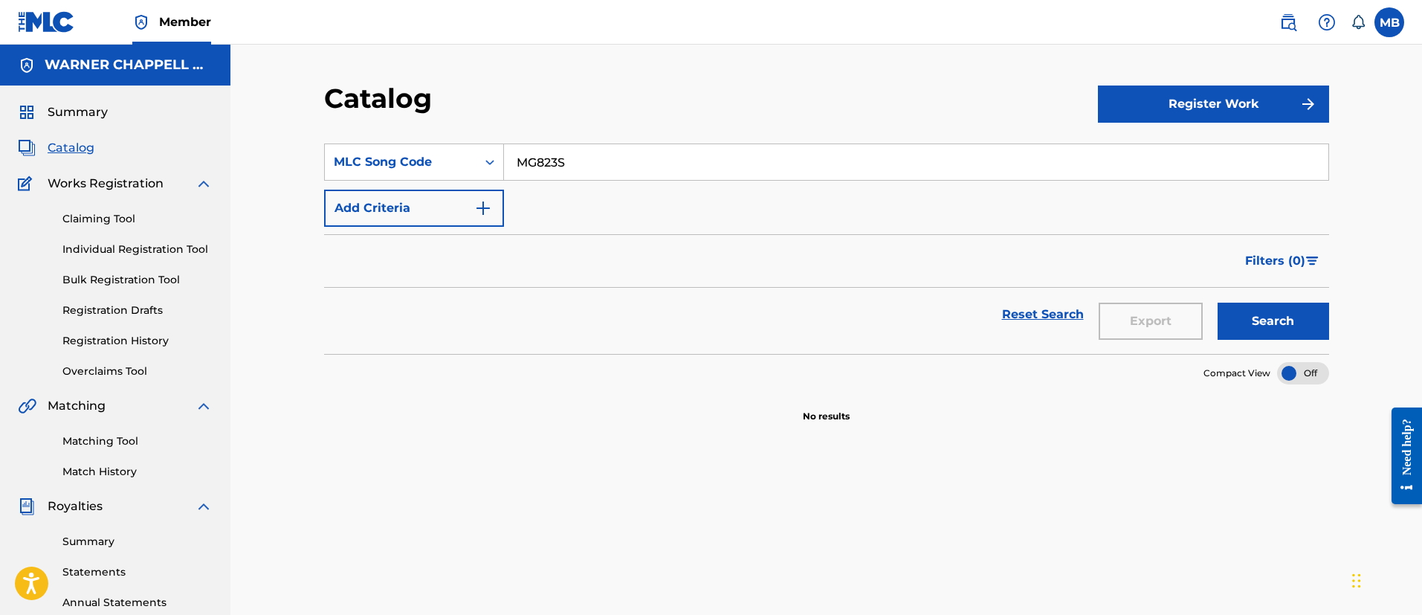
drag, startPoint x: 615, startPoint y: 137, endPoint x: 584, endPoint y: 143, distance: 31.0
click at [584, 143] on section "SearchWithCriteria5601e56b-b60d-4e75-bb09-62d8dfa85dc0 MLC Song Code MG823S Add…" at bounding box center [826, 240] width 1005 height 228
drag, startPoint x: 595, startPoint y: 152, endPoint x: 16, endPoint y: 115, distance: 580.1
click at [323, 158] on div "Catalog Register Work SearchWithCriteria5601e56b-b60d-4e75-bb09-62d8dfa85dc0 ML…" at bounding box center [826, 466] width 1040 height 768
paste input "C0OKT"
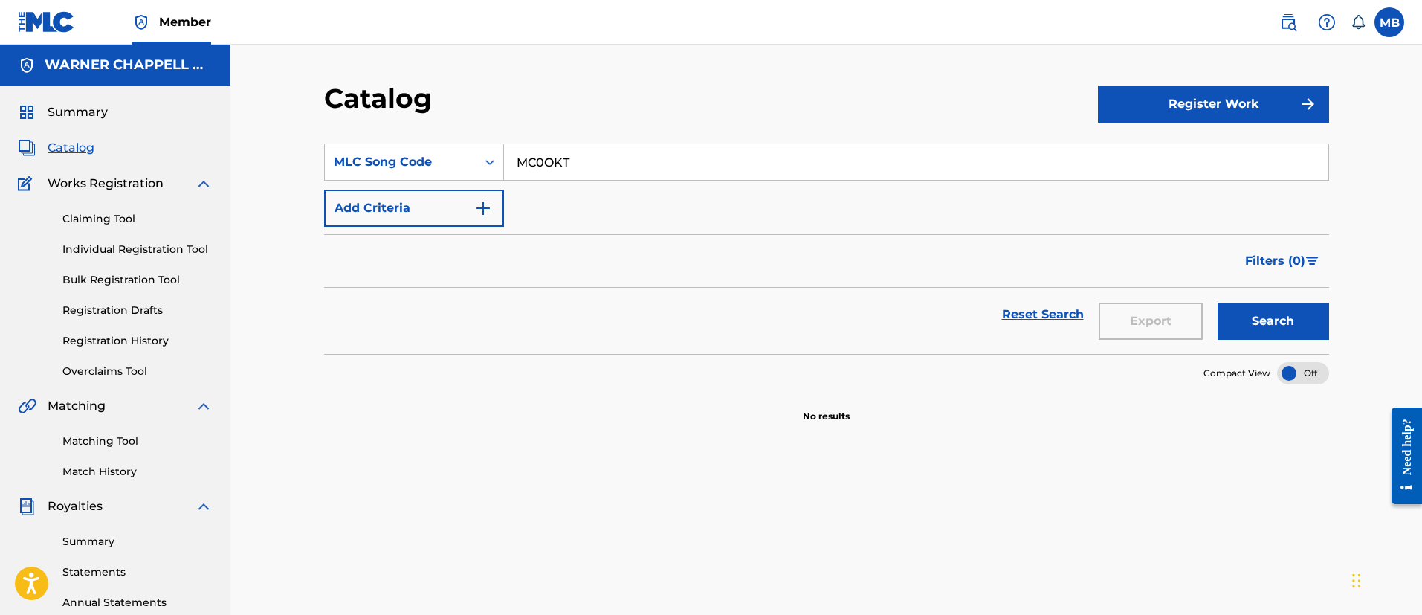
type input "MC0OKT"
click at [1217, 302] on button "Search" at bounding box center [1272, 320] width 111 height 37
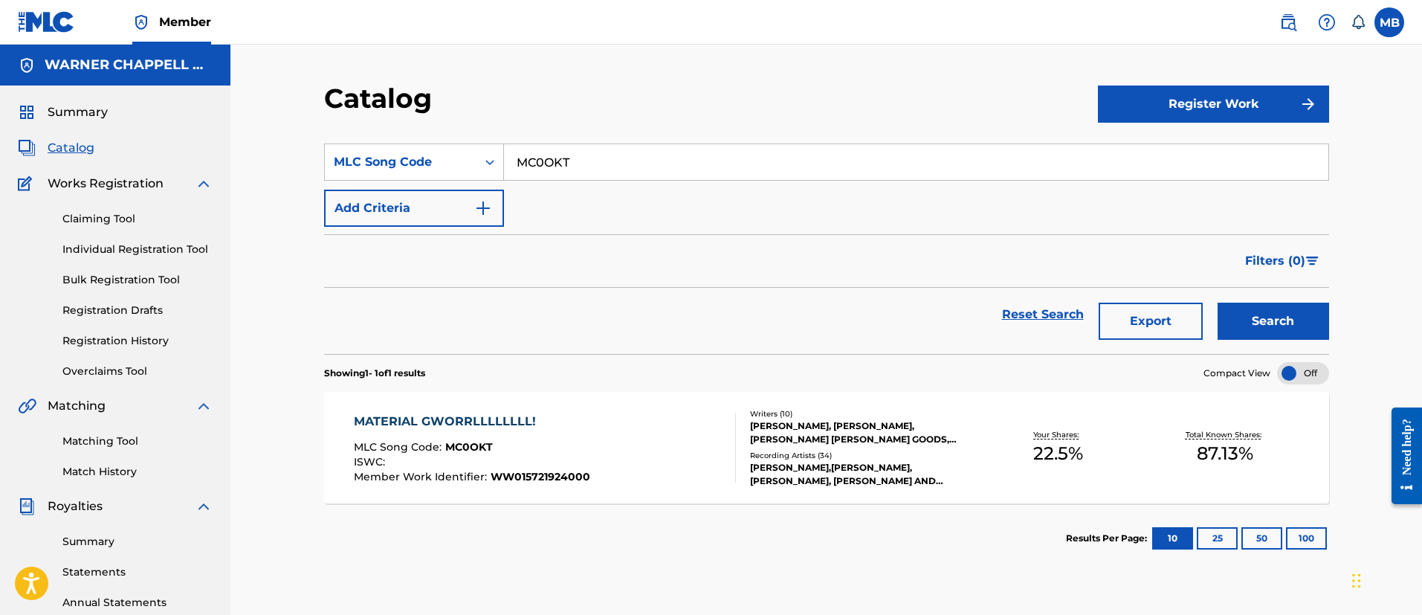
click at [1263, 21] on nav "Member MB MB Marshall Borden [EMAIL_ADDRESS][PERSON_NAME][DOMAIN_NAME] Notifica…" at bounding box center [711, 22] width 1422 height 45
click at [1287, 24] on img at bounding box center [1288, 22] width 18 height 18
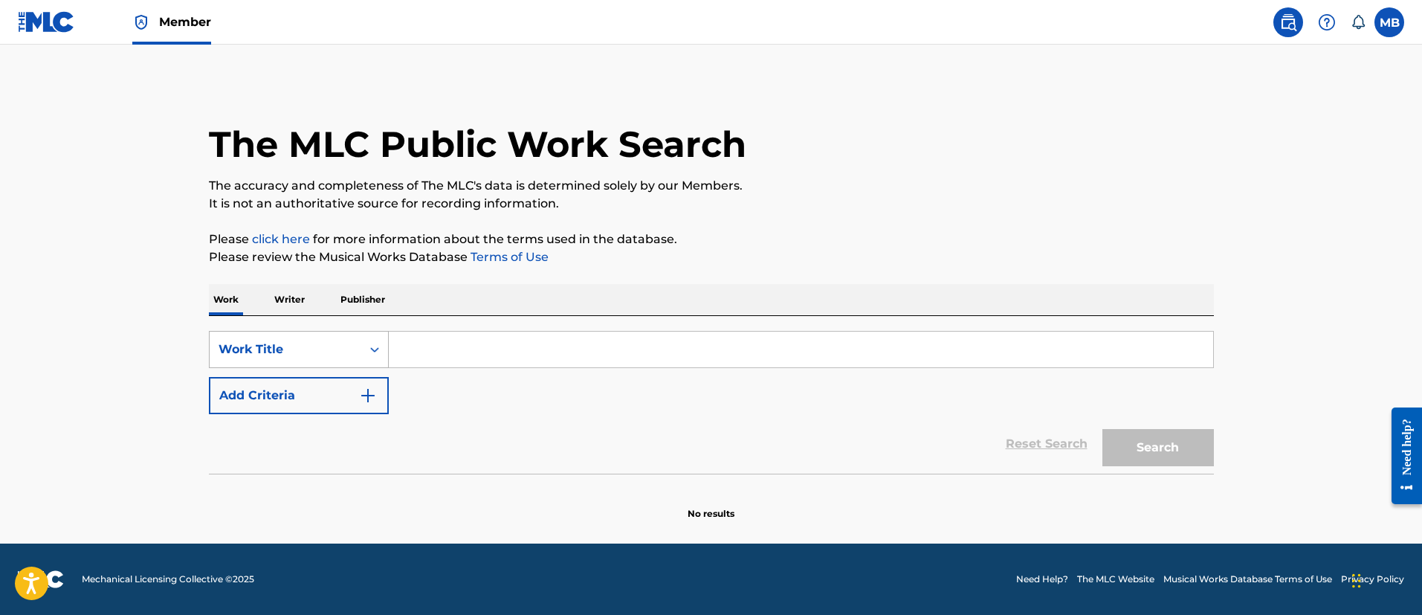
click at [326, 359] on div "Work Title" at bounding box center [286, 349] width 152 height 28
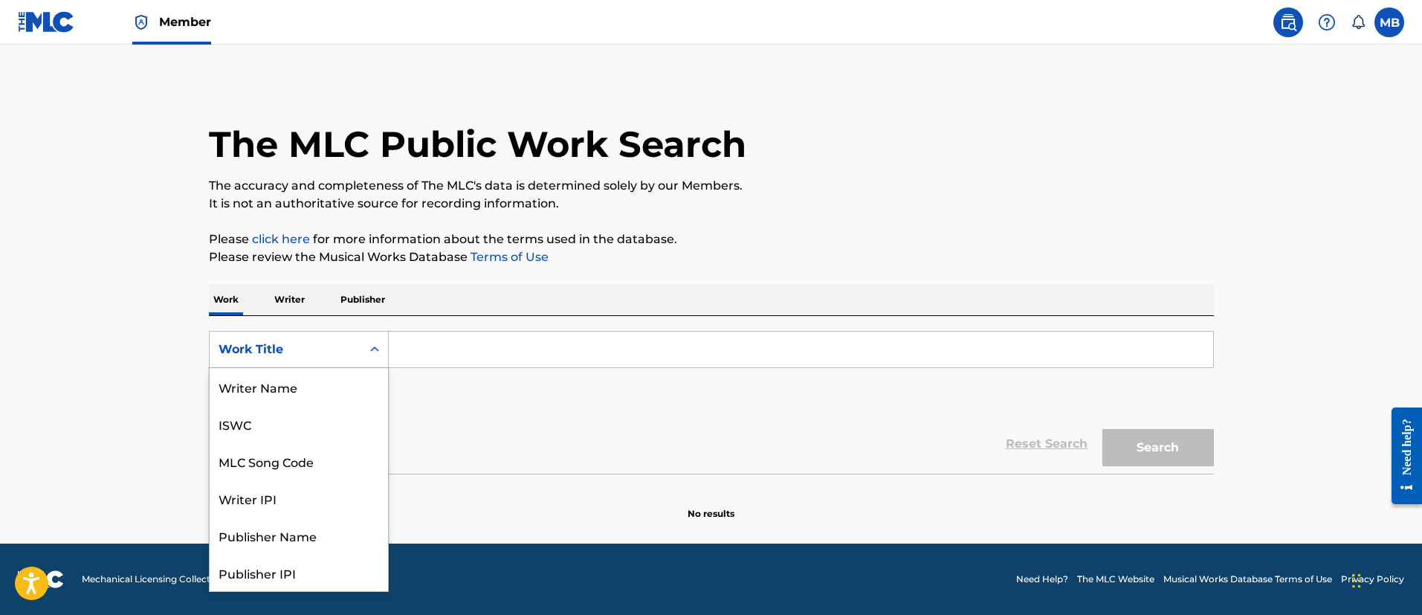
scroll to position [74, 0]
click at [326, 380] on div "MLC Song Code" at bounding box center [299, 386] width 178 height 37
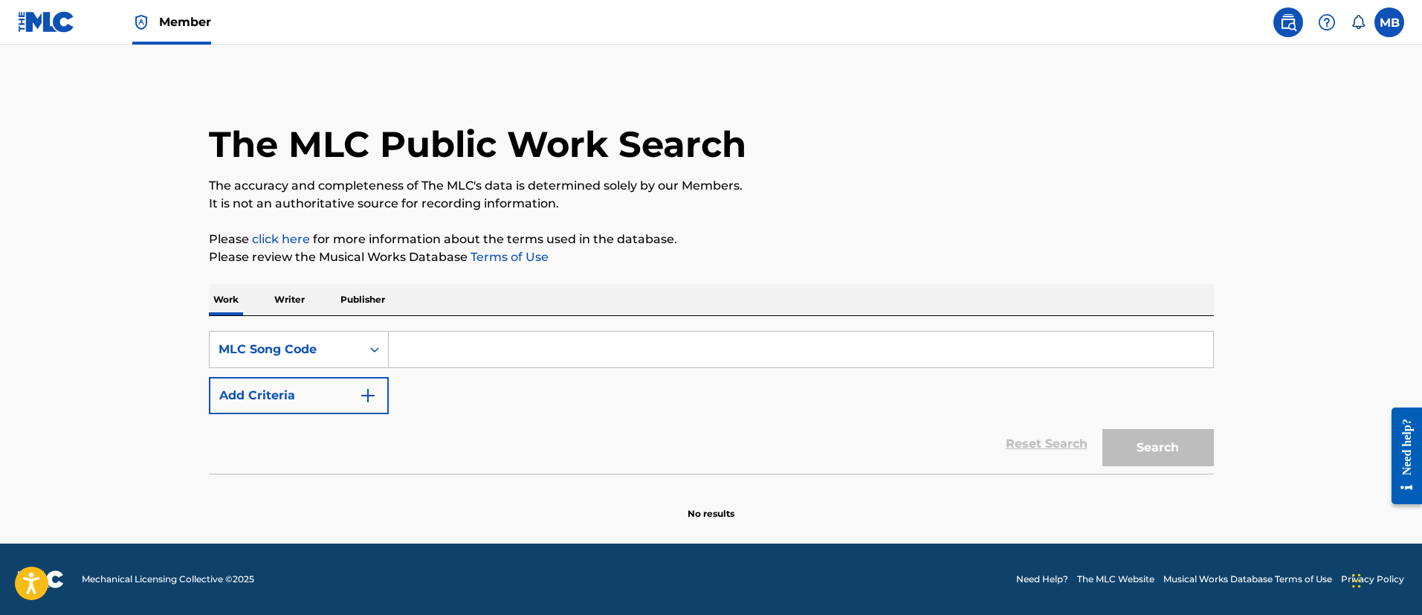
click at [473, 349] on input "Search Form" at bounding box center [801, 349] width 824 height 36
paste input "MG823S"
click at [1102, 429] on button "Search" at bounding box center [1157, 447] width 111 height 37
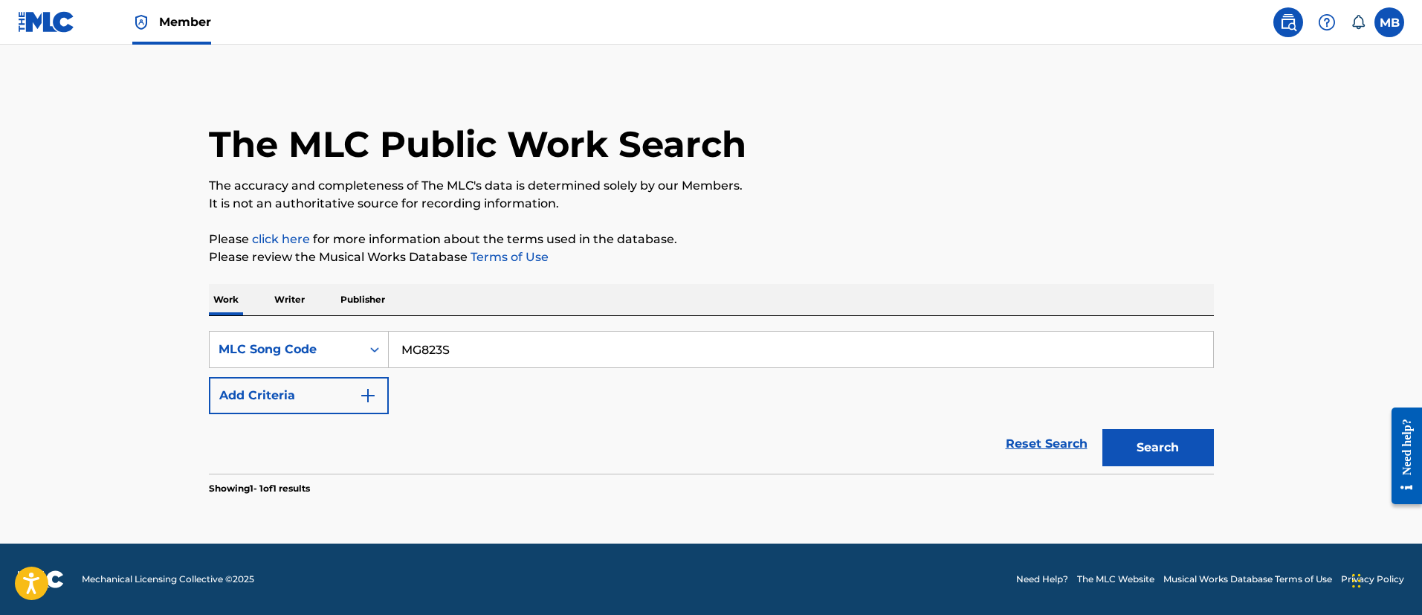
drag, startPoint x: 501, startPoint y: 359, endPoint x: 80, endPoint y: 357, distance: 421.4
click at [114, 358] on main "The MLC Public Work Search The accuracy and completeness of The MLC's data is d…" at bounding box center [711, 294] width 1422 height 499
paste input "2E1X0N"
type input "2E1X0N"
click at [1102, 429] on button "Search" at bounding box center [1157, 447] width 111 height 37
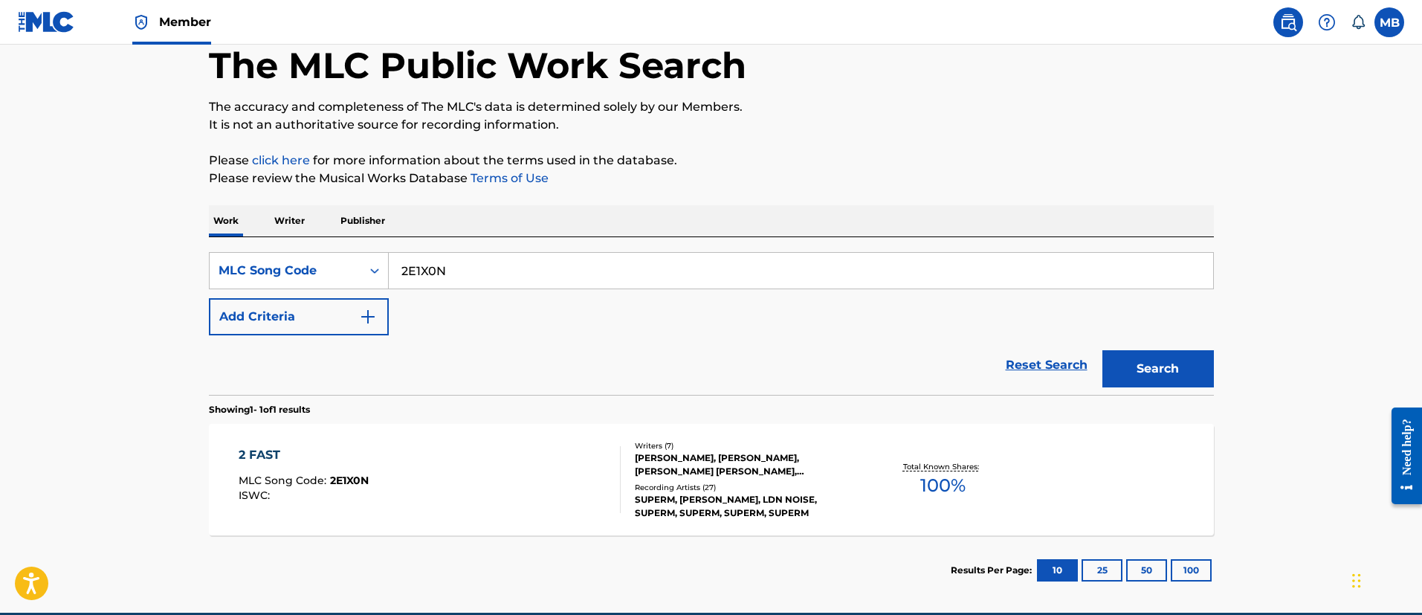
scroll to position [111, 0]
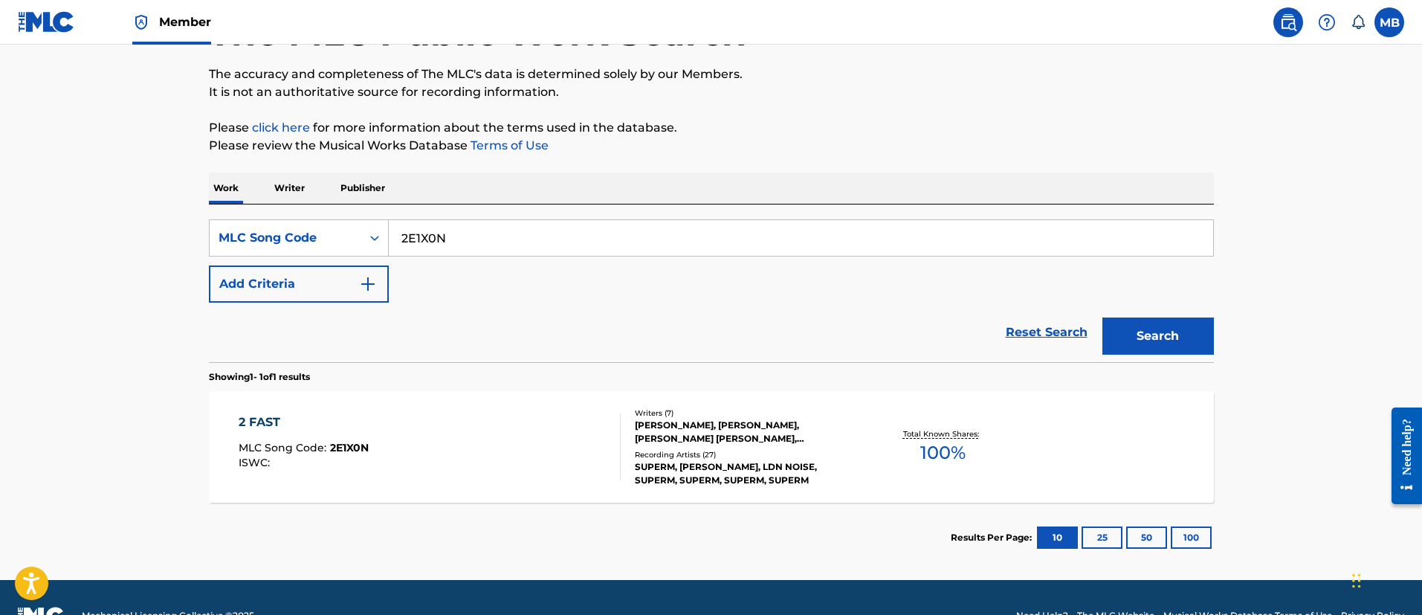
click at [449, 421] on div "2 FAST MLC Song Code : 2E1X0N ISWC :" at bounding box center [430, 446] width 382 height 67
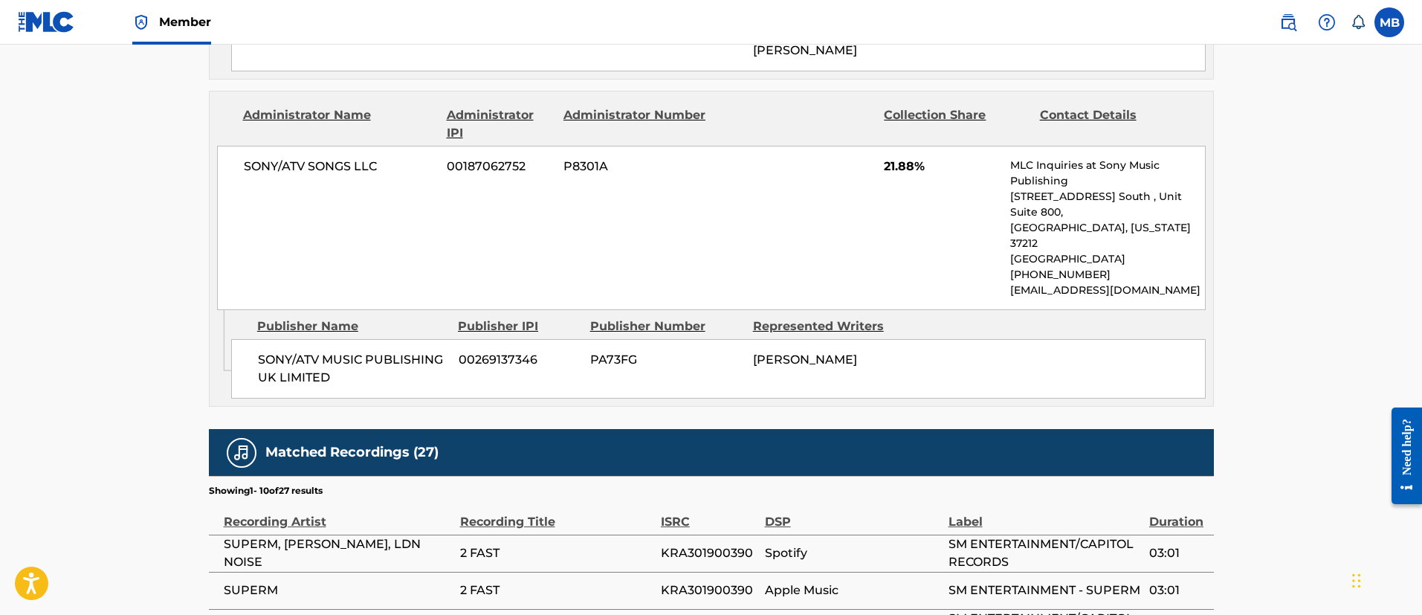
scroll to position [1672, 0]
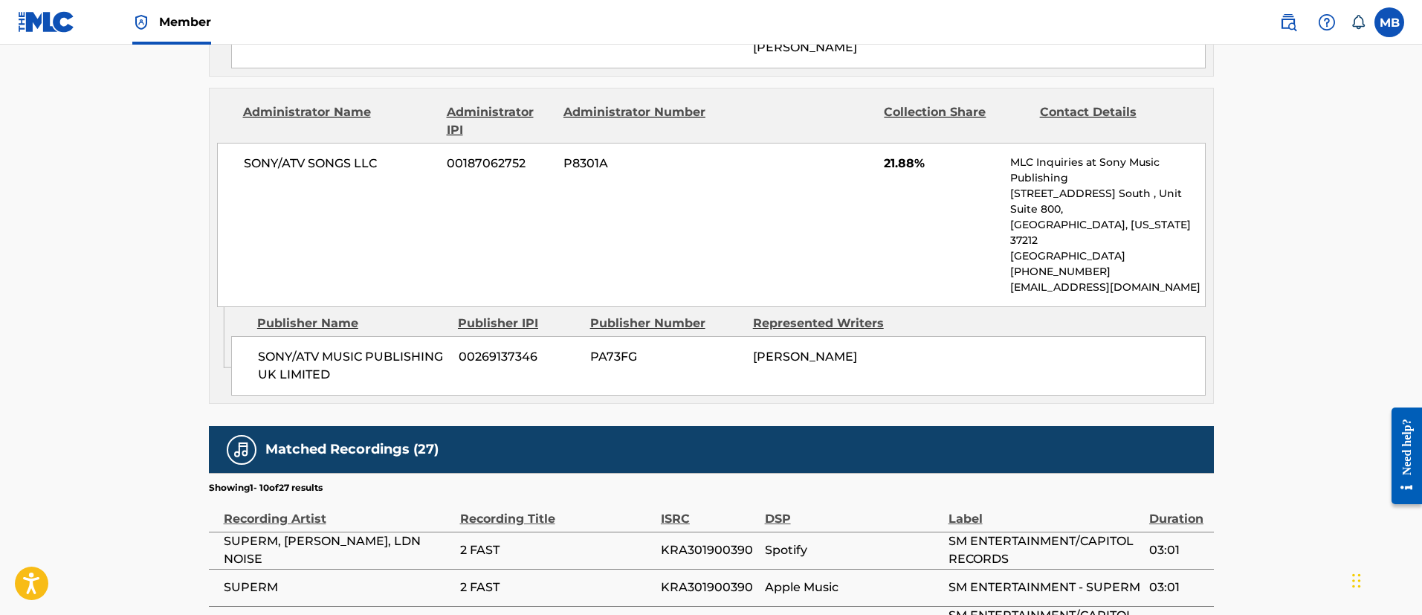
click at [168, 23] on span "Member" at bounding box center [185, 21] width 52 height 17
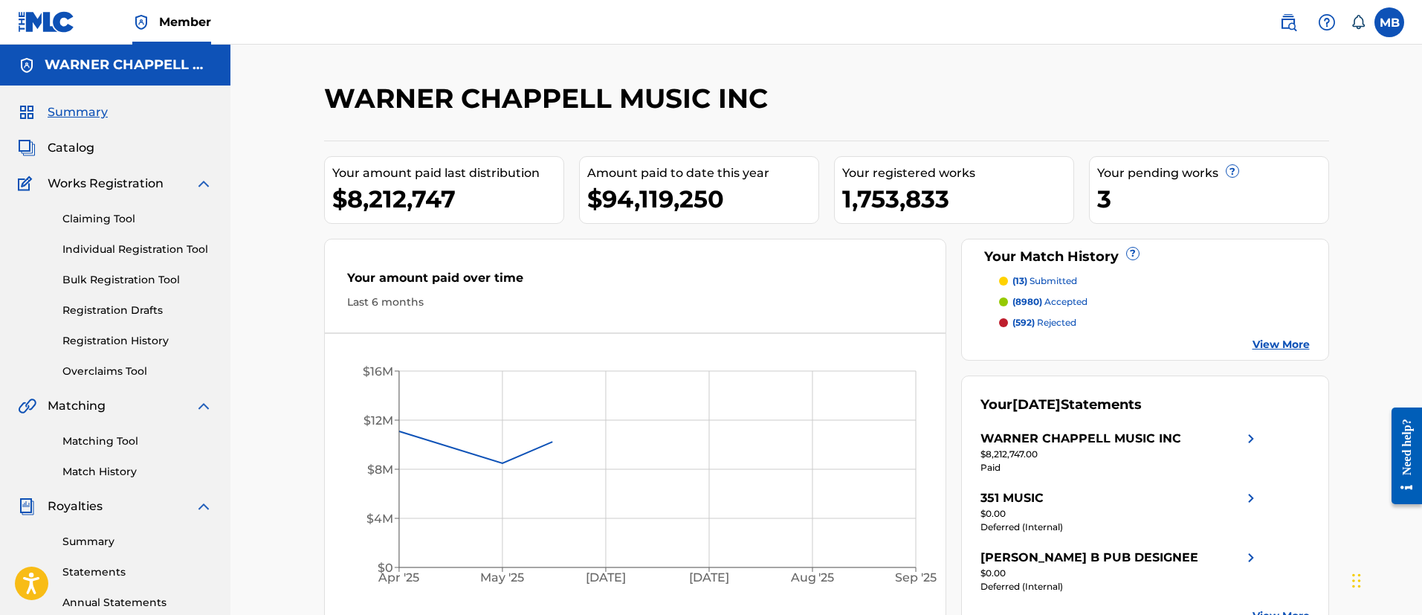
click at [77, 154] on span "Catalog" at bounding box center [71, 148] width 47 height 18
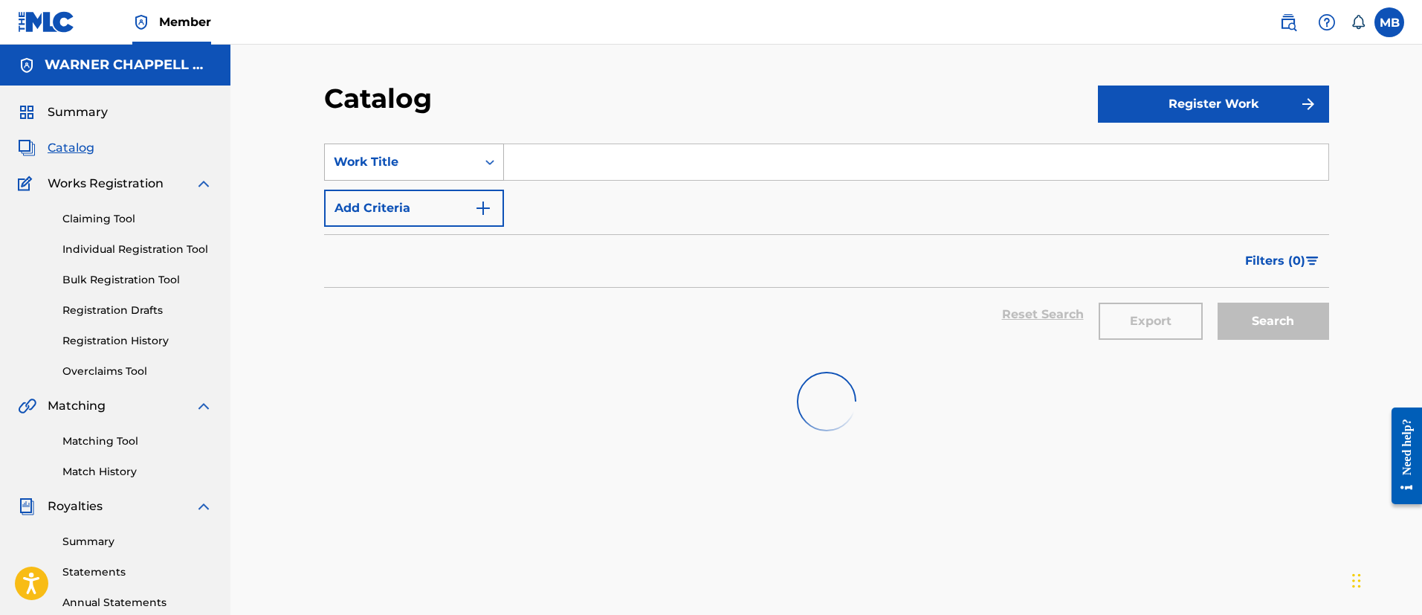
click at [446, 149] on div "Work Title" at bounding box center [401, 162] width 152 height 28
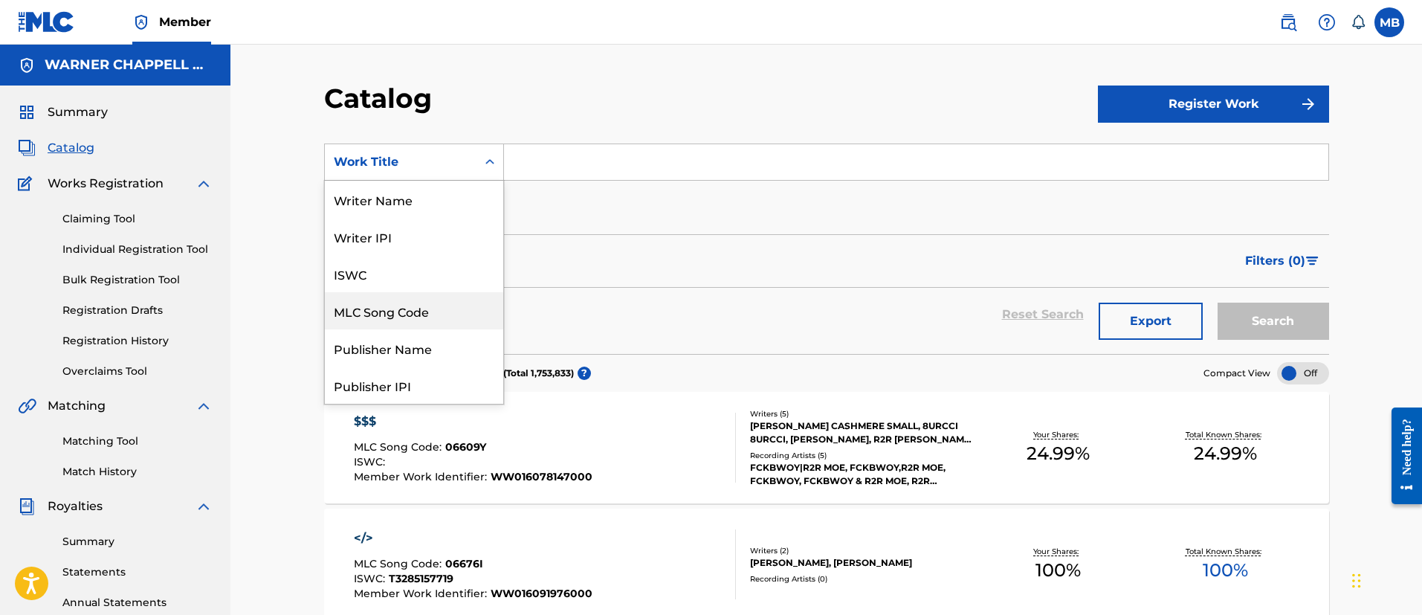
click at [422, 326] on div "MLC Song Code" at bounding box center [414, 310] width 178 height 37
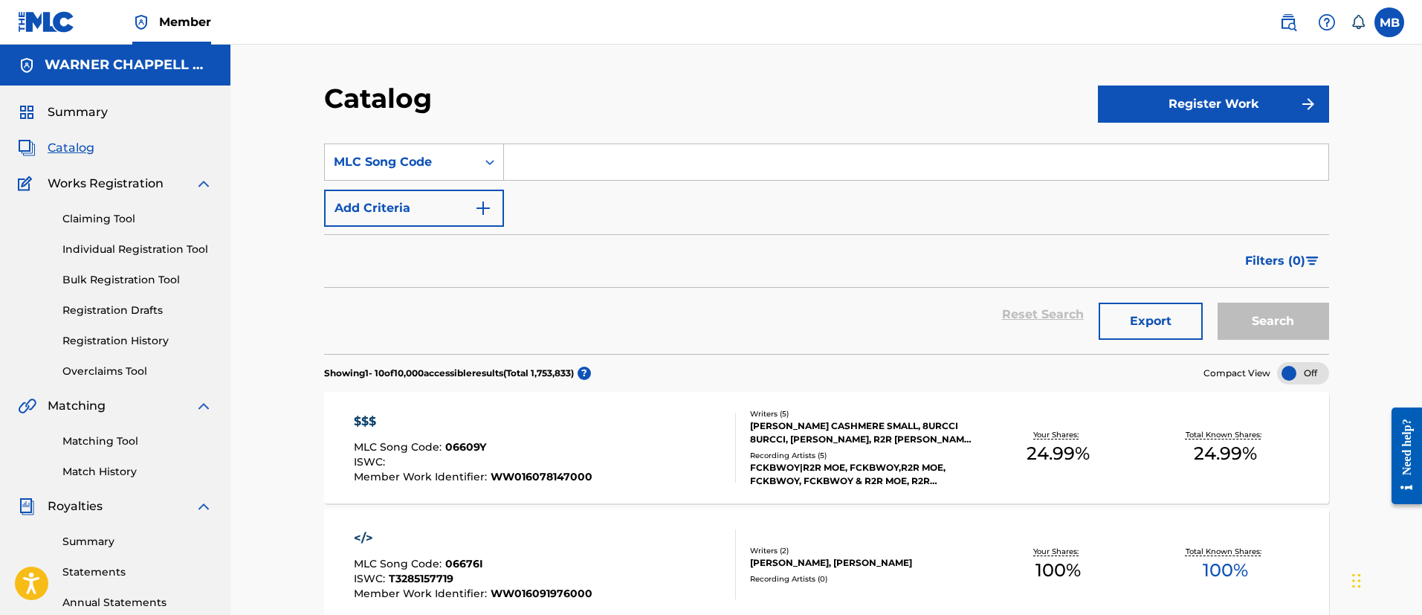
click at [571, 178] on input "Search Form" at bounding box center [916, 162] width 824 height 36
paste input "2E1X0N"
click at [1217, 302] on button "Search" at bounding box center [1272, 320] width 111 height 37
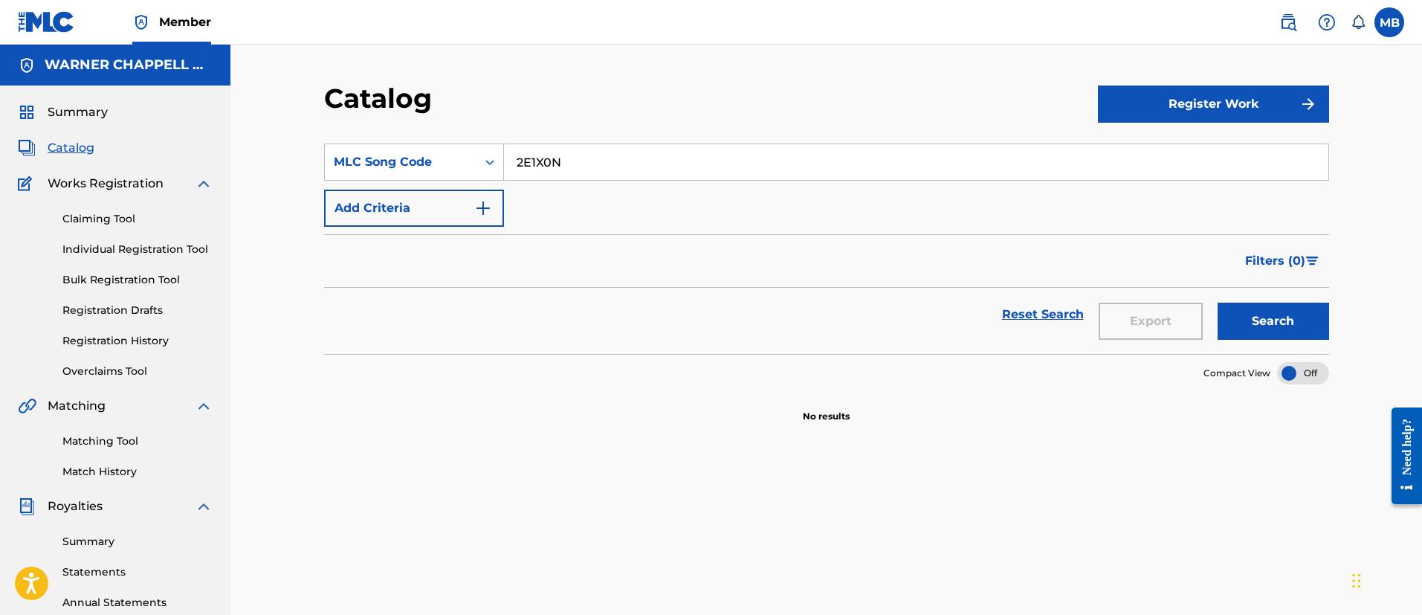
click at [1217, 302] on button "Search" at bounding box center [1272, 320] width 111 height 37
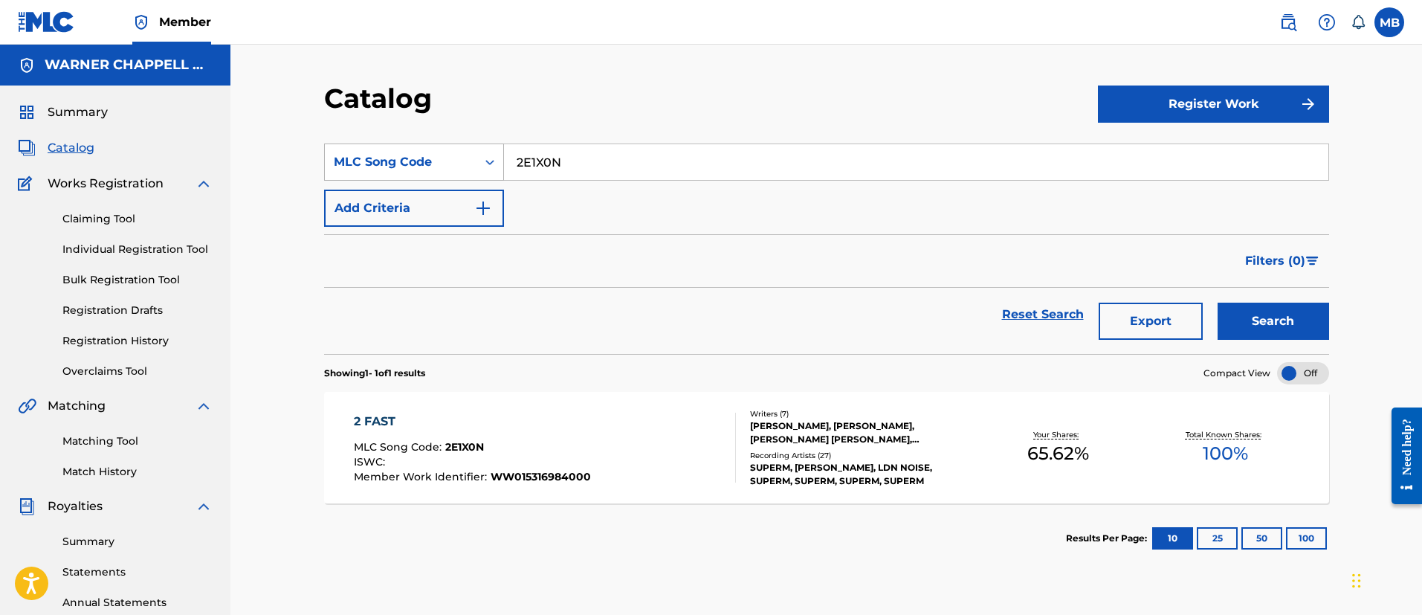
drag, startPoint x: 589, startPoint y: 164, endPoint x: 434, endPoint y: 164, distance: 155.3
click at [444, 164] on div "SearchWithCriteriaf81a2cfb-2bcd-4827-a276-be68b0aff252 MLC Song Code 2E1X0N" at bounding box center [826, 161] width 1005 height 37
paste input "O22743"
type input "O22743"
click at [1217, 302] on button "Search" at bounding box center [1272, 320] width 111 height 37
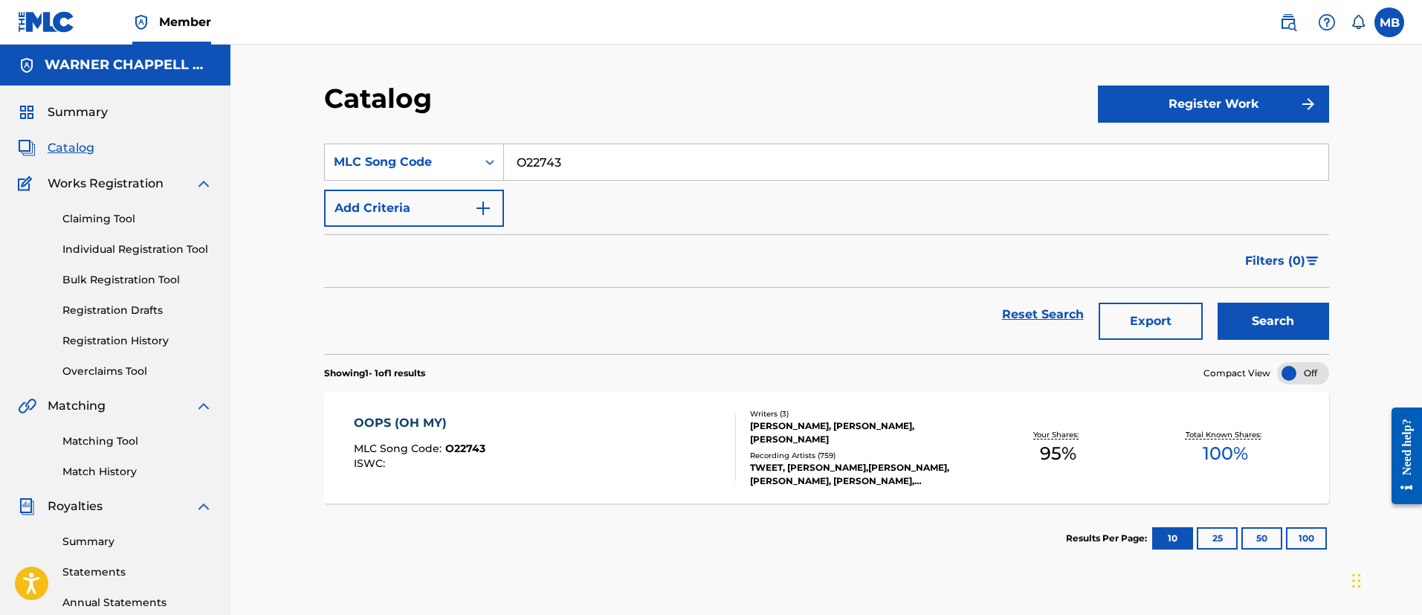
click at [632, 475] on div "OOPS (OH MY) MLC Song Code : O22743 ISWC :" at bounding box center [545, 447] width 382 height 67
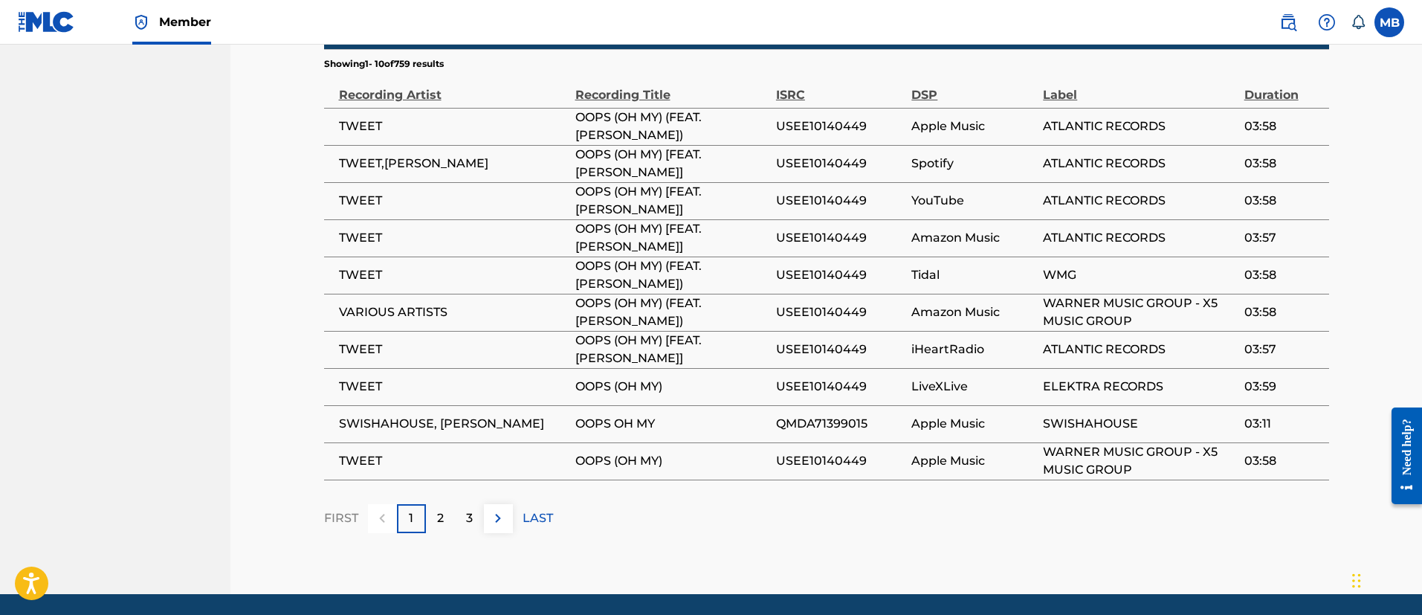
scroll to position [1244, 0]
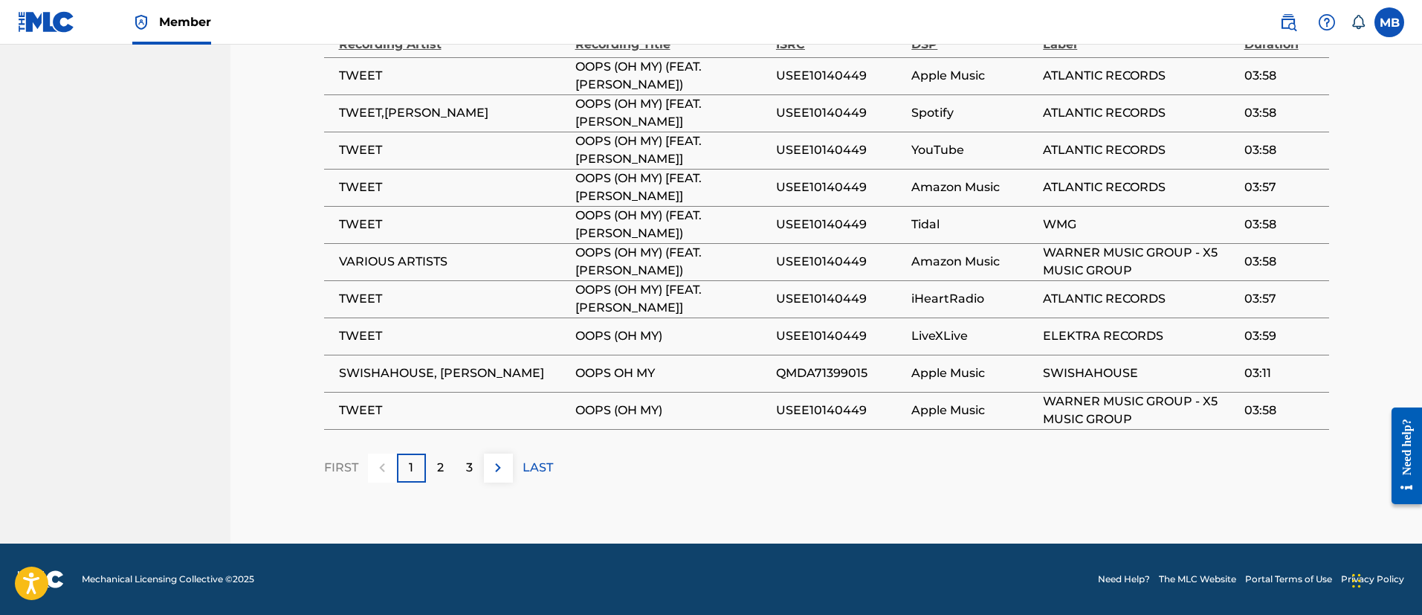
click at [473, 468] on div "3" at bounding box center [469, 467] width 29 height 29
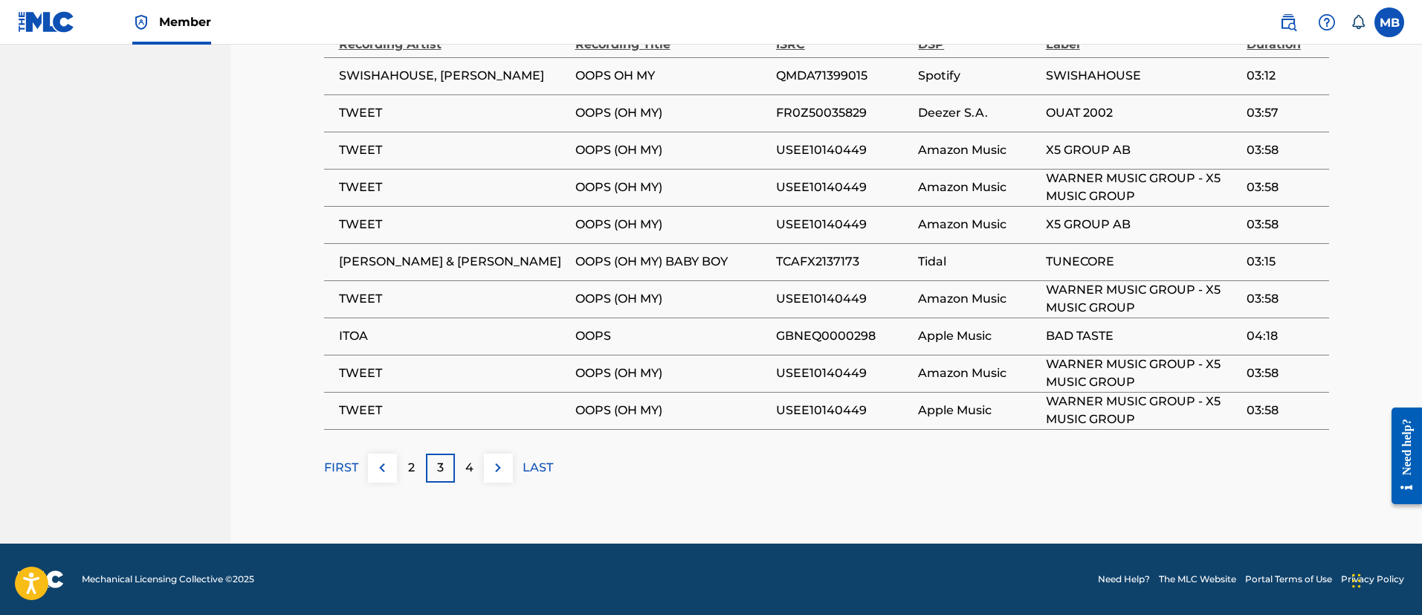
click at [473, 468] on p "4" at bounding box center [469, 468] width 8 height 18
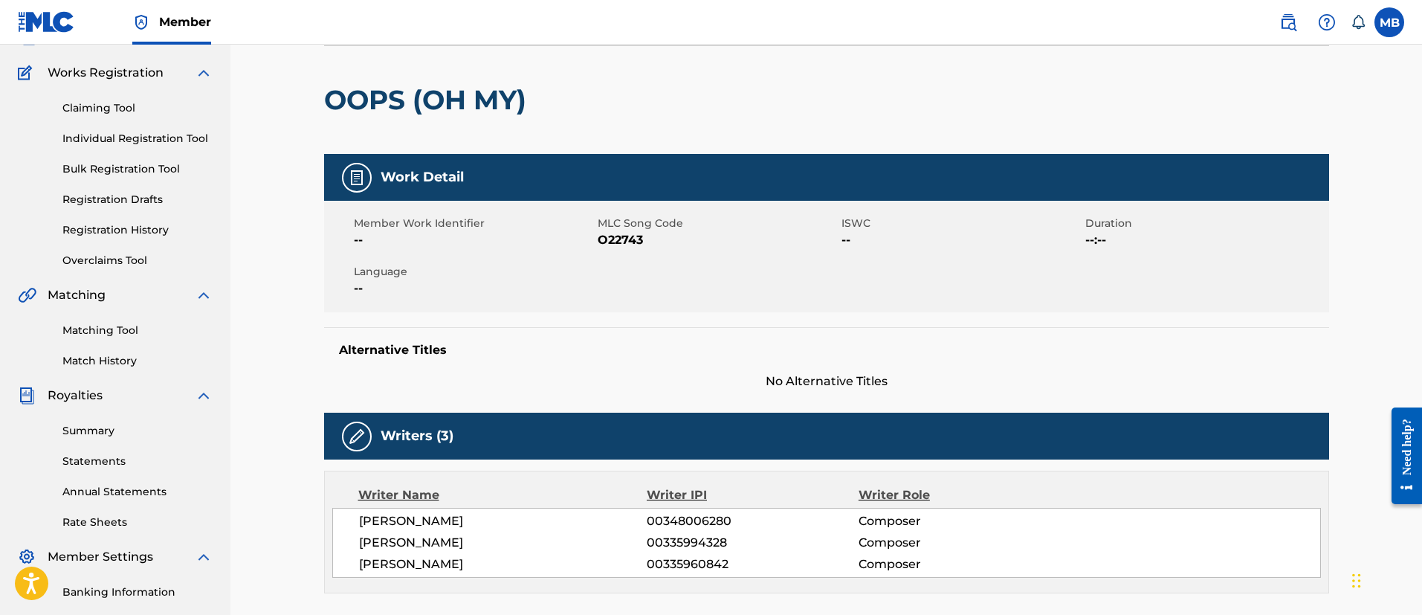
scroll to position [0, 0]
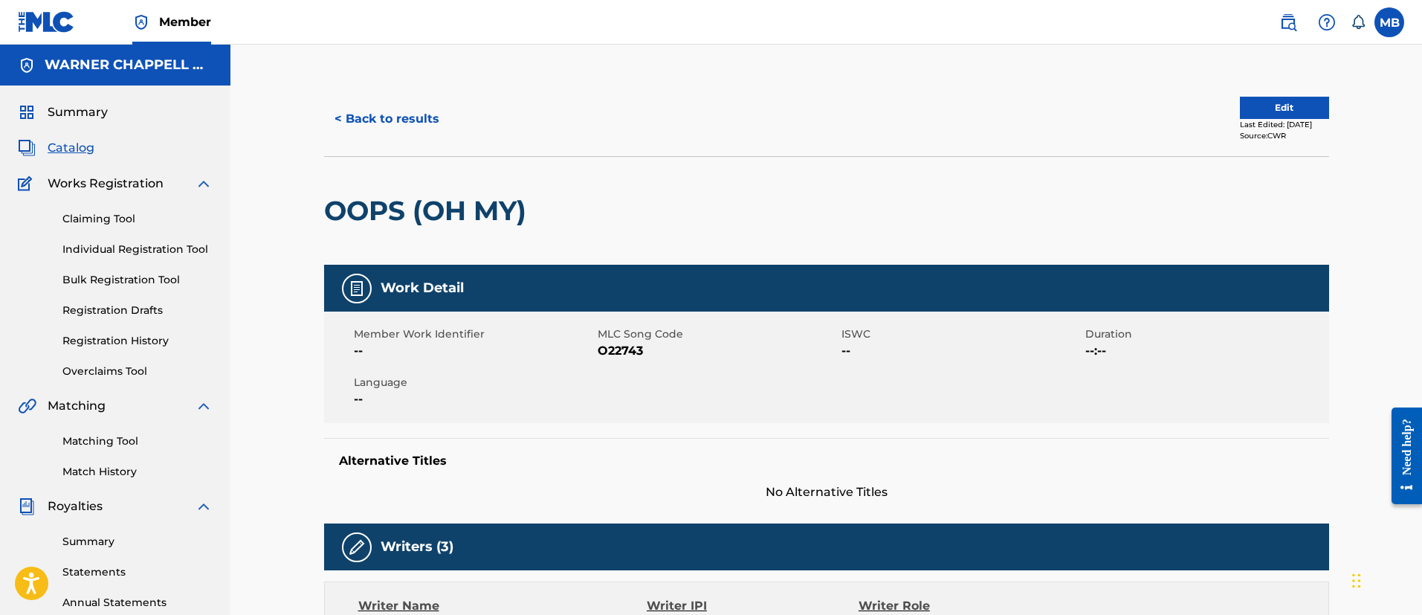
click at [430, 123] on button "< Back to results" at bounding box center [387, 118] width 126 height 37
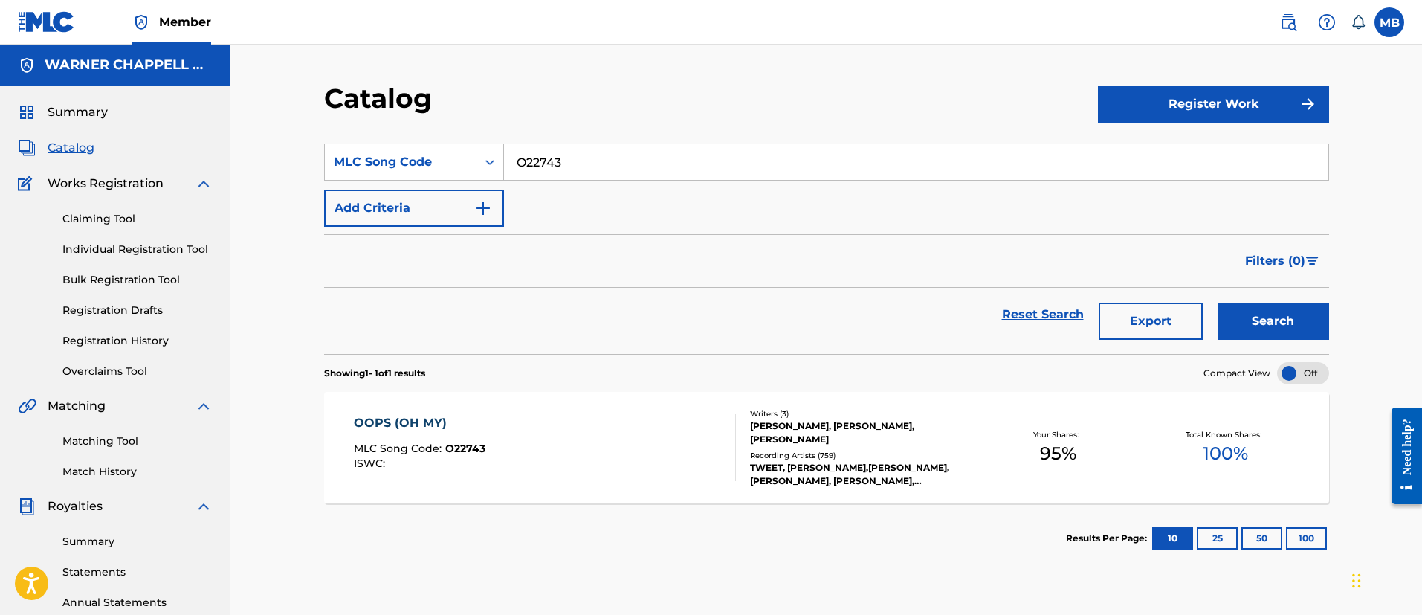
drag, startPoint x: 615, startPoint y: 163, endPoint x: 288, endPoint y: 163, distance: 326.2
click at [302, 163] on div "Catalog Register Work SearchWithCriteriaf81a2cfb-2bcd-4827-a276-be68b0aff252 ML…" at bounding box center [825, 448] width 1191 height 806
paste input "1126R"
type input "O1126R"
click at [1217, 302] on button "Search" at bounding box center [1272, 320] width 111 height 37
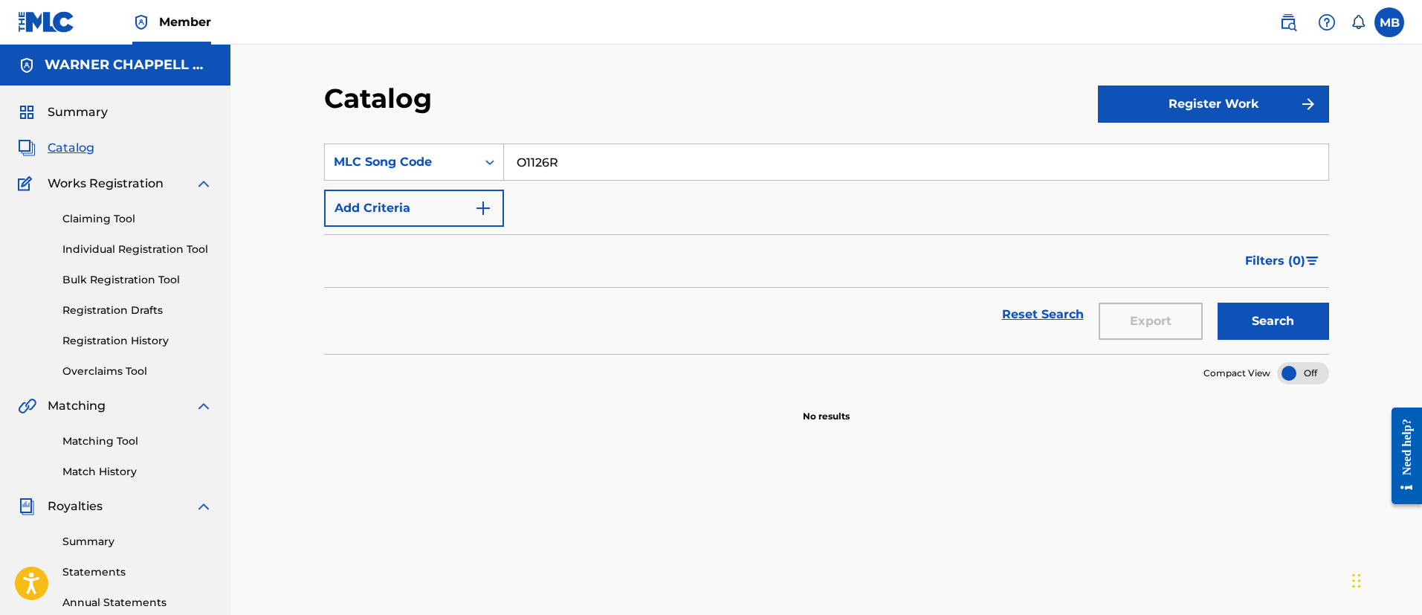
click at [1275, 14] on link at bounding box center [1288, 22] width 30 height 30
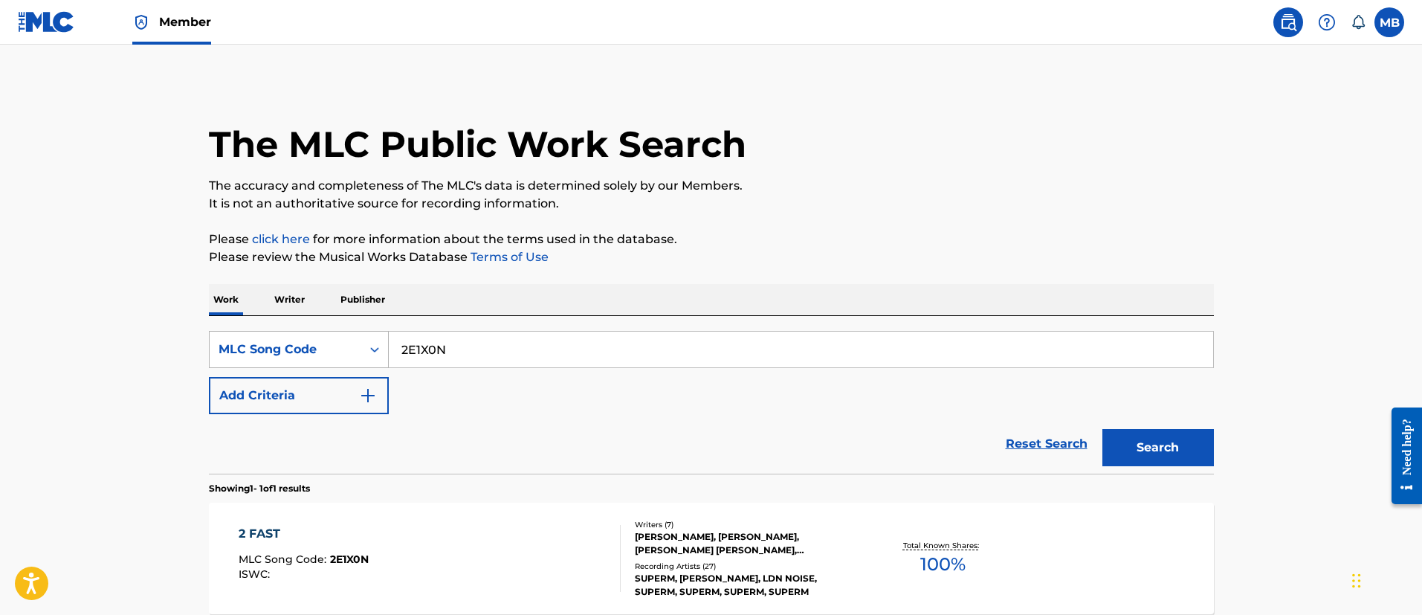
click at [213, 350] on div "SearchWithCriteriadc61c352-2614-4c88-a192-f2b37bb2b949 MLC Song Code 2E1X0N" at bounding box center [711, 349] width 1005 height 37
paste input "O1126R"
type input "O1126R"
click at [1102, 429] on button "Search" at bounding box center [1157, 447] width 111 height 37
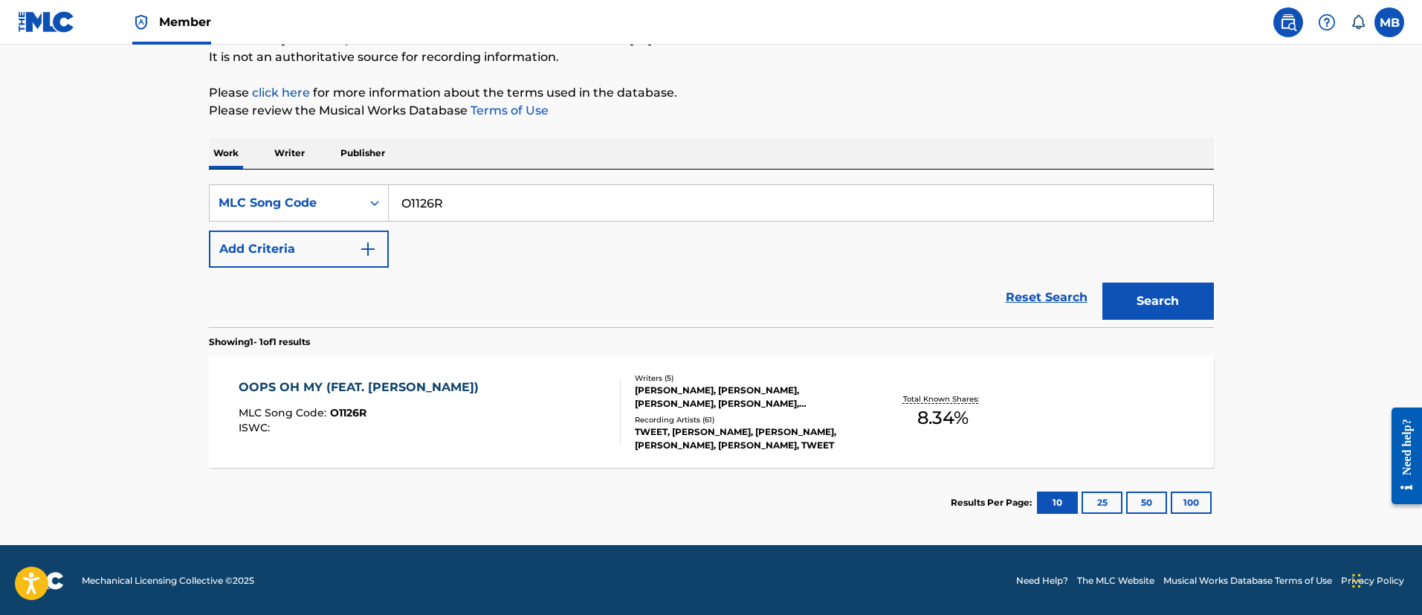
scroll to position [148, 0]
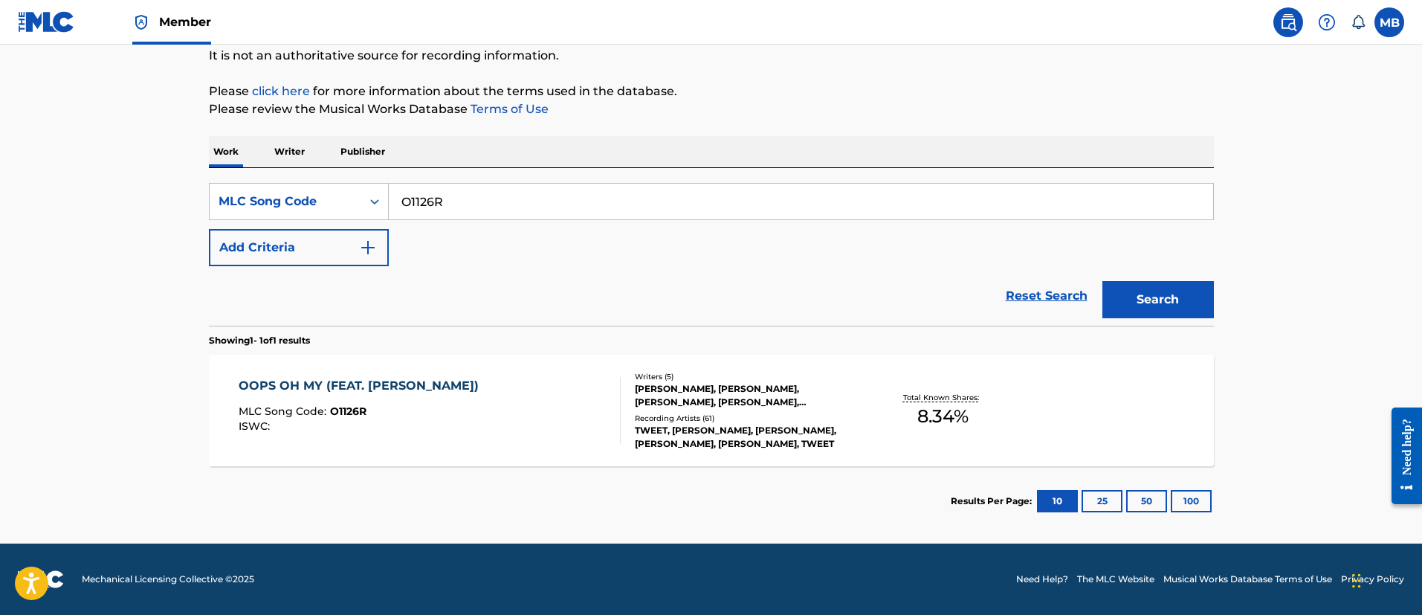
click at [469, 421] on div "ISWC :" at bounding box center [362, 426] width 247 height 11
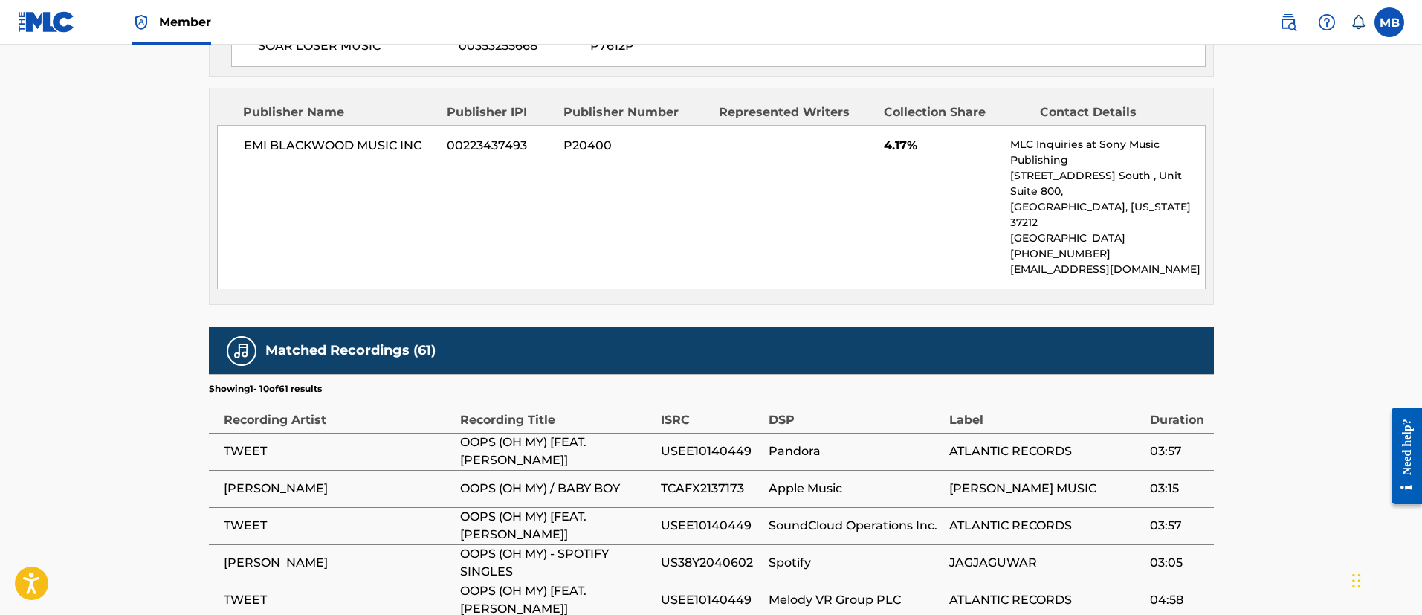
scroll to position [1328, 0]
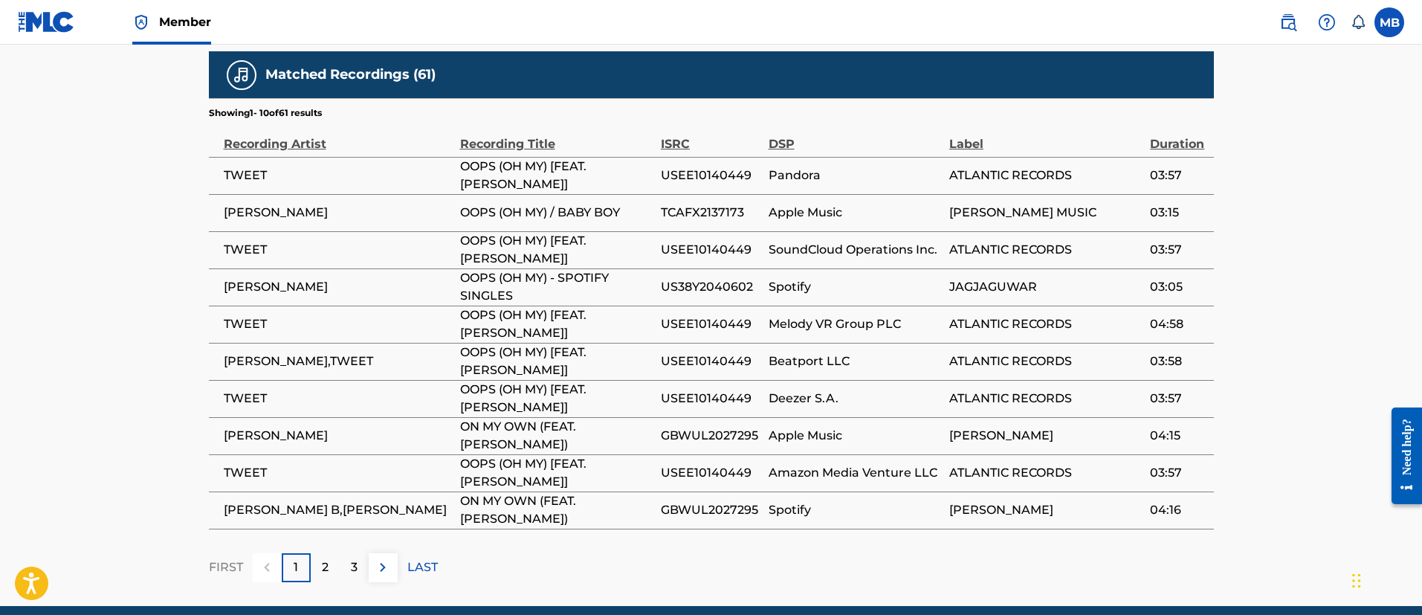
click at [338, 553] on div "2" at bounding box center [325, 567] width 29 height 29
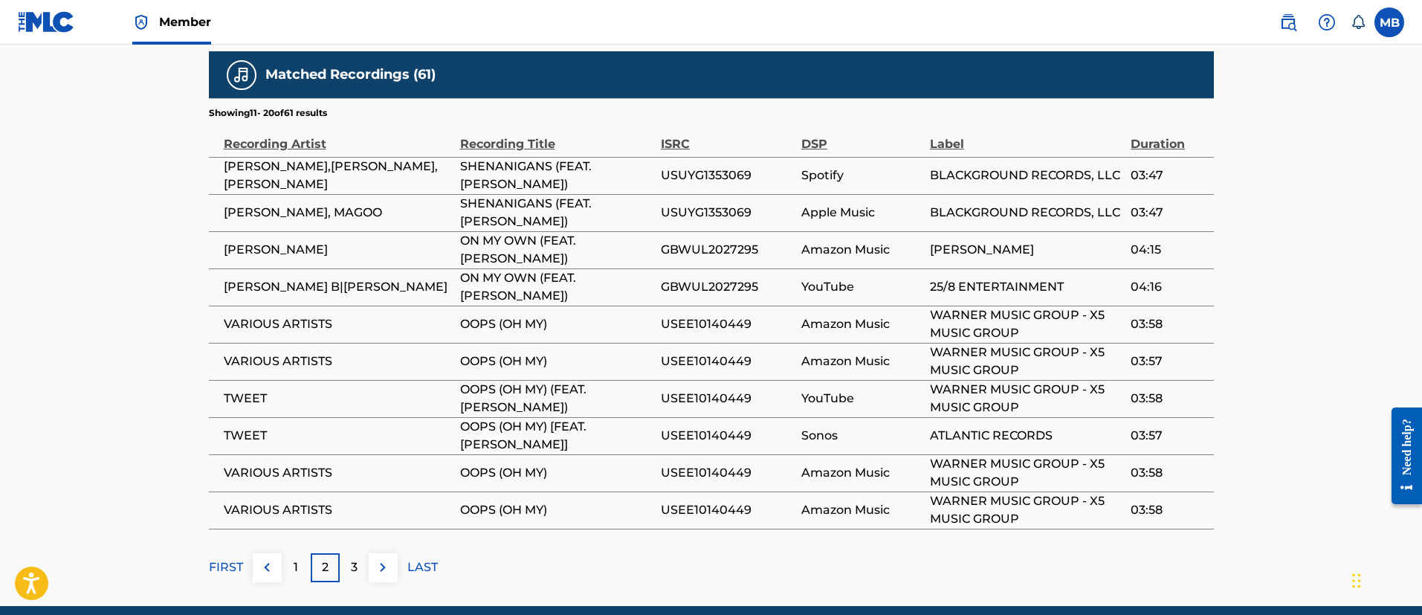
click at [342, 553] on div "3" at bounding box center [354, 567] width 29 height 29
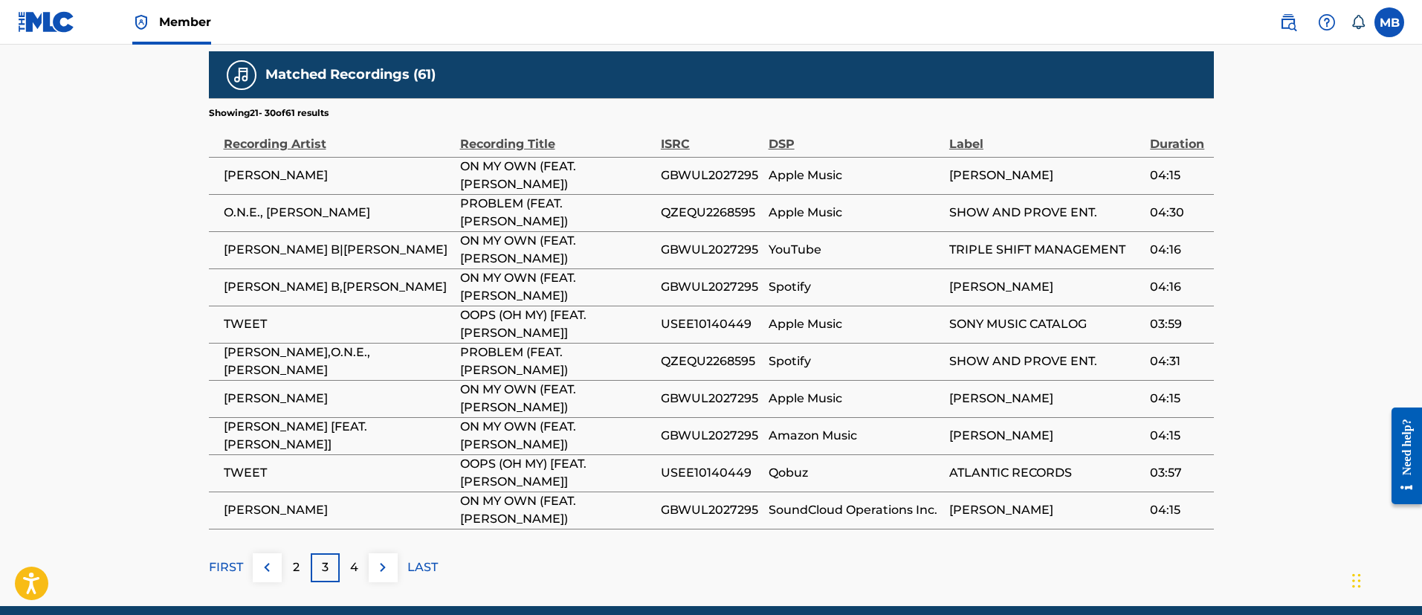
click at [342, 553] on div "4" at bounding box center [354, 567] width 29 height 29
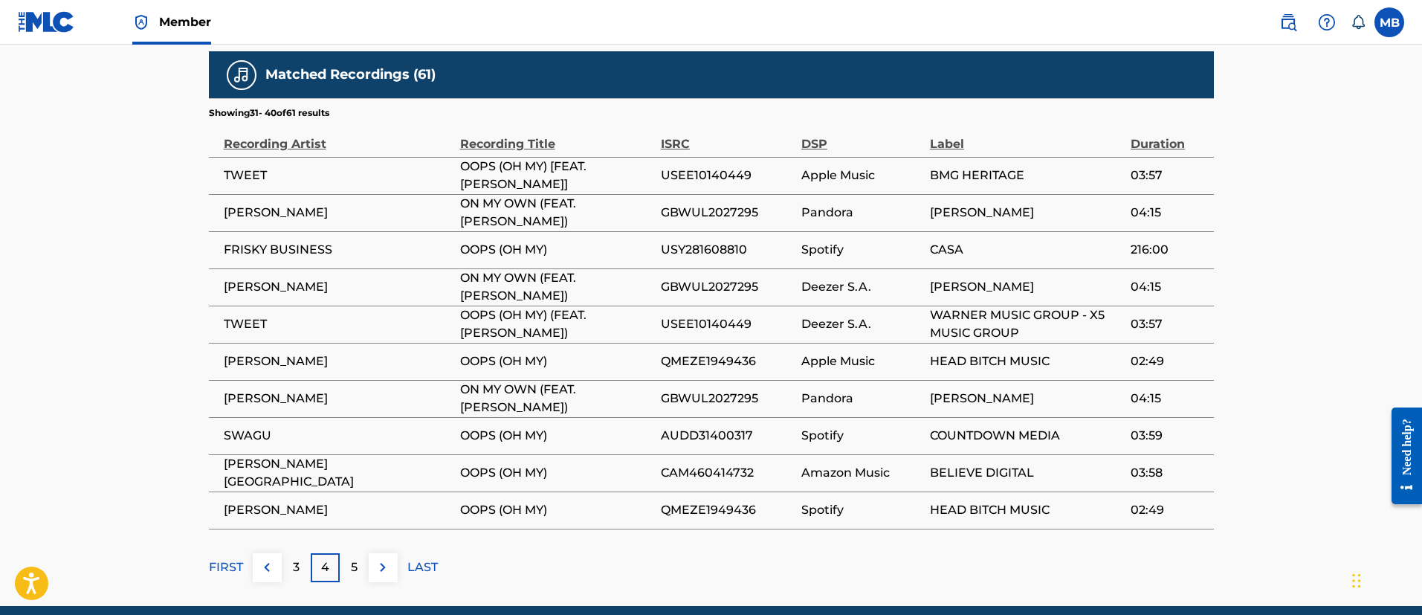
click at [342, 553] on div "5" at bounding box center [354, 567] width 29 height 29
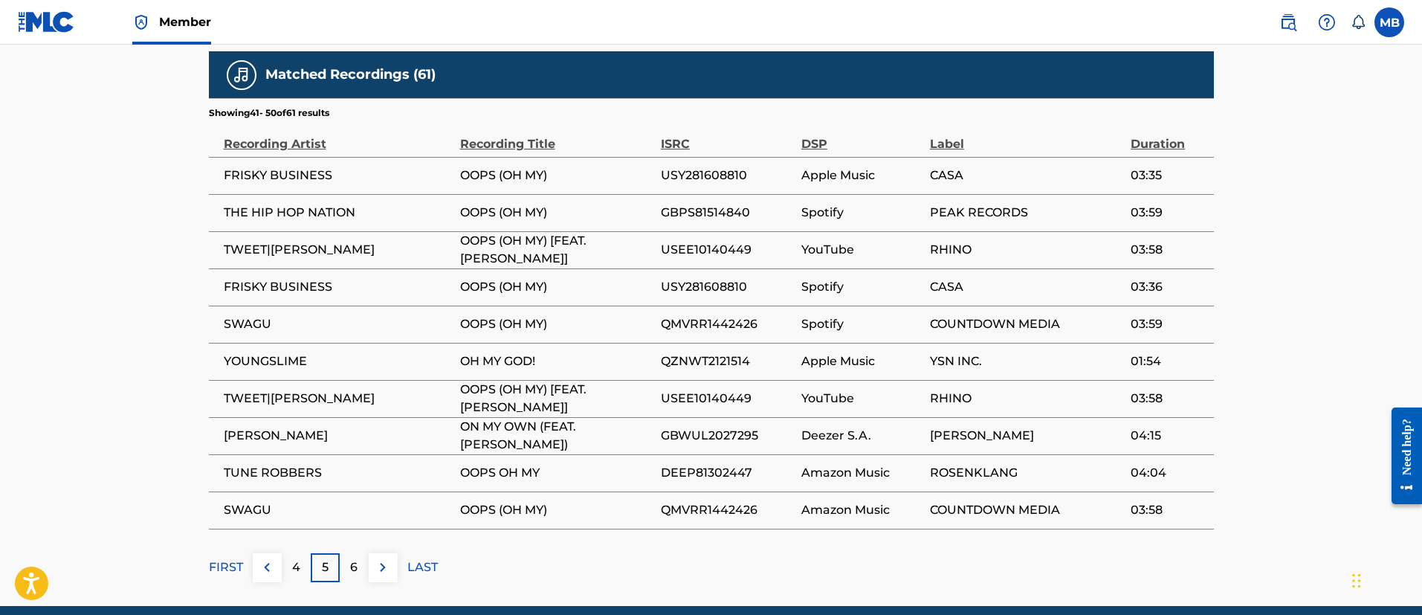
click at [236, 558] on p "FIRST" at bounding box center [226, 567] width 34 height 18
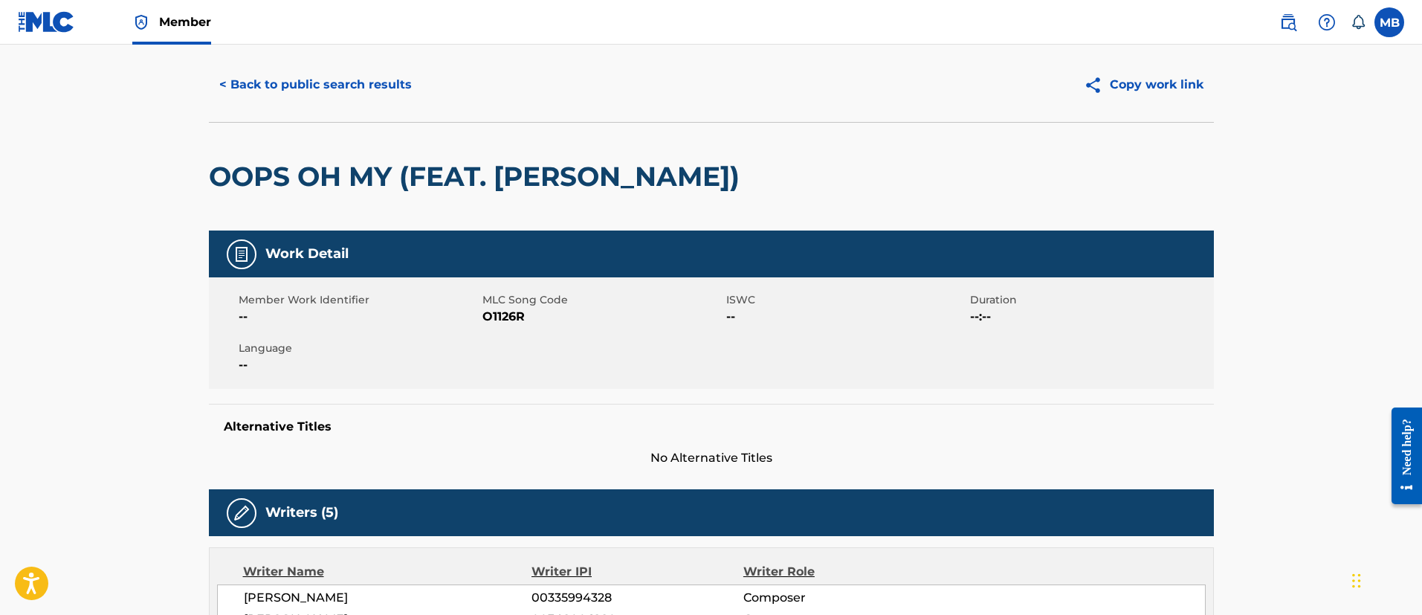
scroll to position [0, 0]
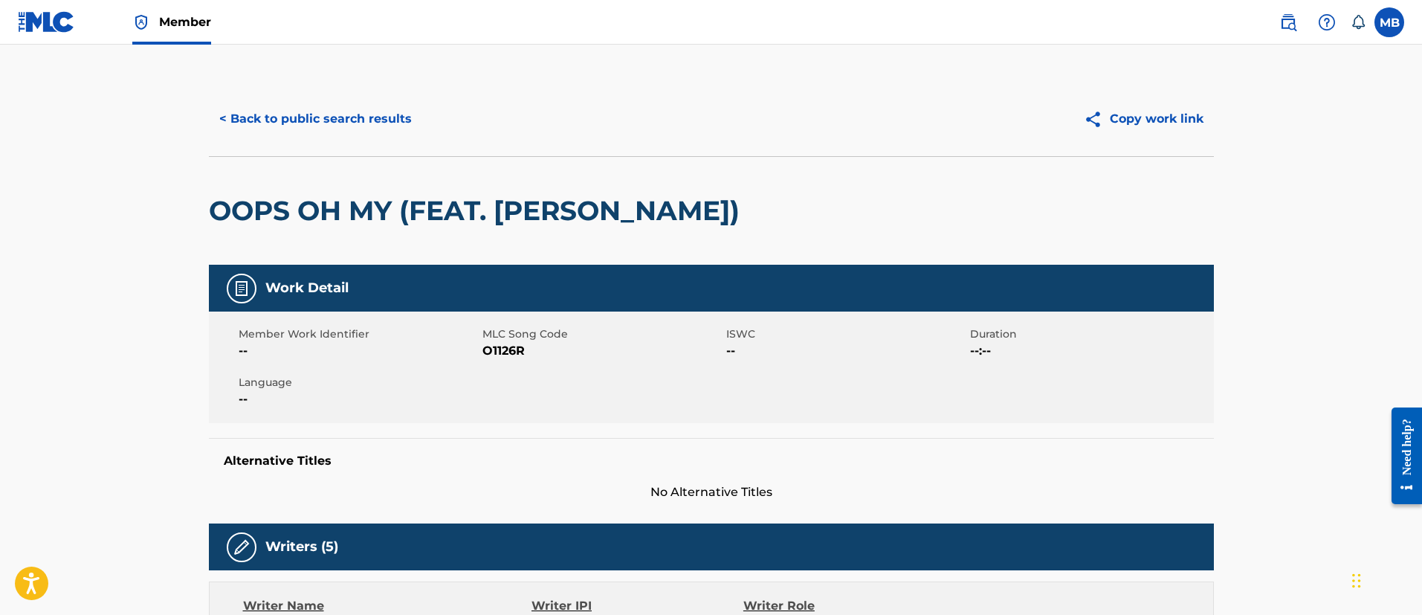
click at [337, 111] on button "< Back to public search results" at bounding box center [315, 118] width 213 height 37
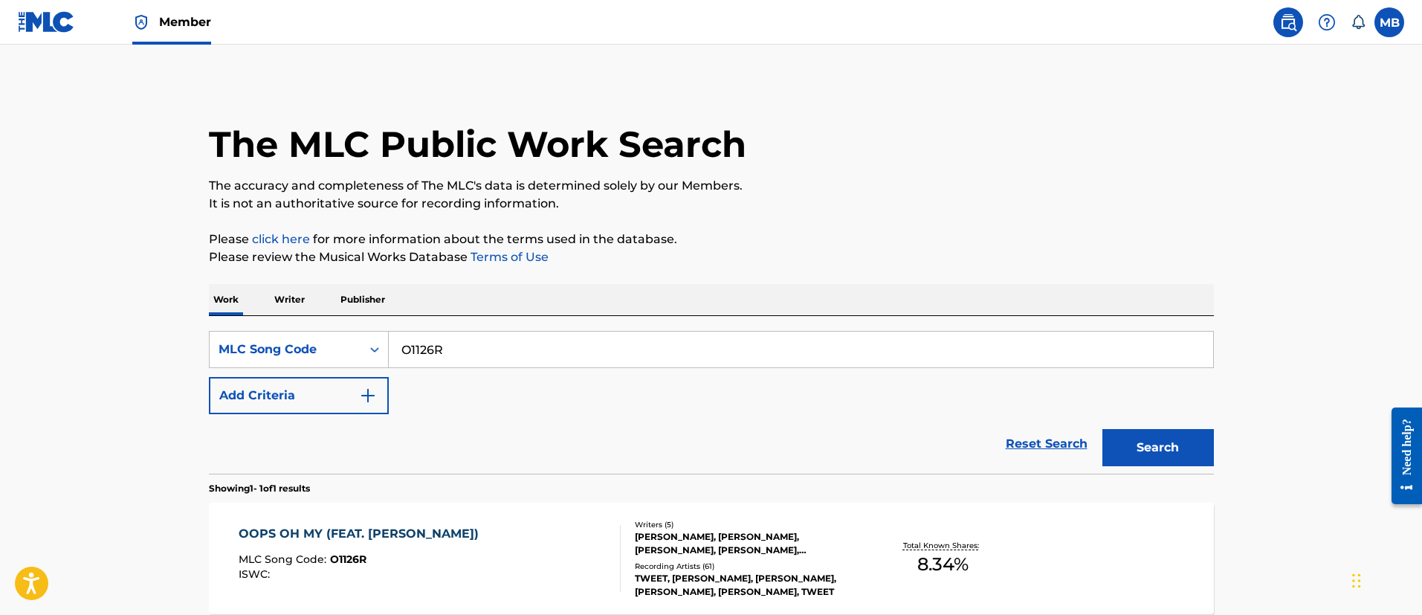
scroll to position [109, 0]
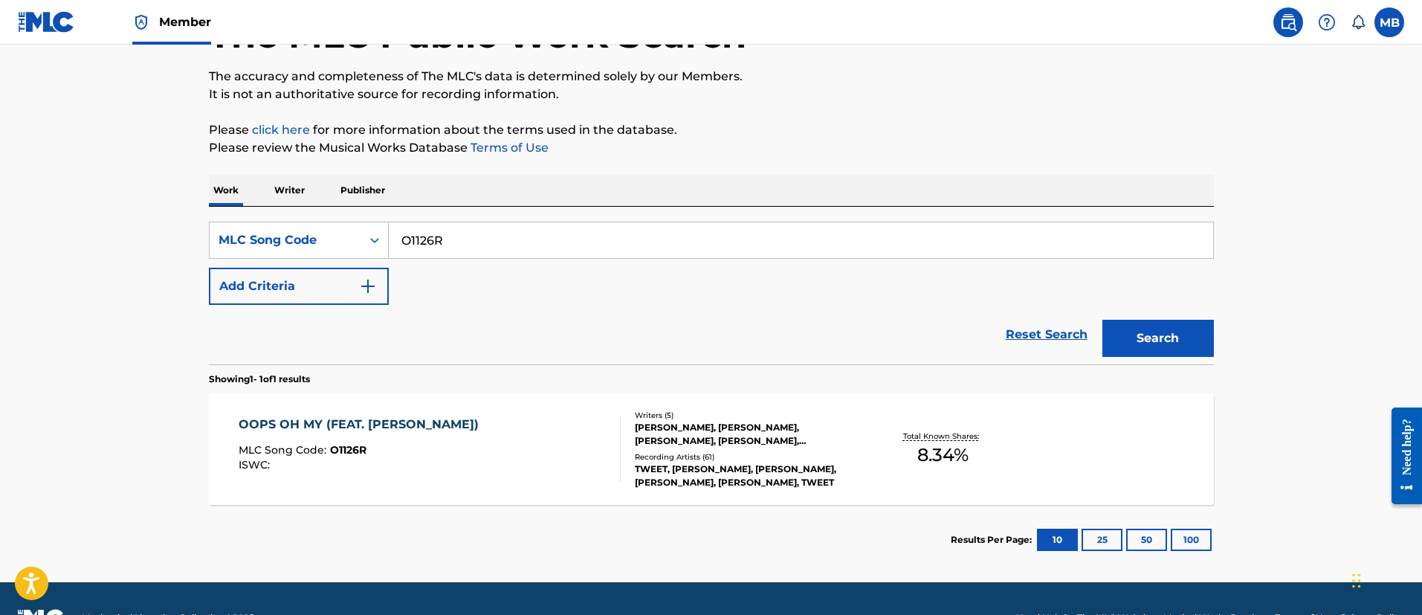
drag, startPoint x: 454, startPoint y: 244, endPoint x: 122, endPoint y: 244, distance: 332.2
click at [290, 244] on div "SearchWithCriteriadc61c352-2614-4c88-a192-f2b37bb2b949 MLC Song Code O1126R" at bounding box center [711, 239] width 1005 height 37
paste input "22743"
type input "O22743"
click at [1102, 320] on button "Search" at bounding box center [1157, 338] width 111 height 37
